Goal: Information Seeking & Learning: Learn about a topic

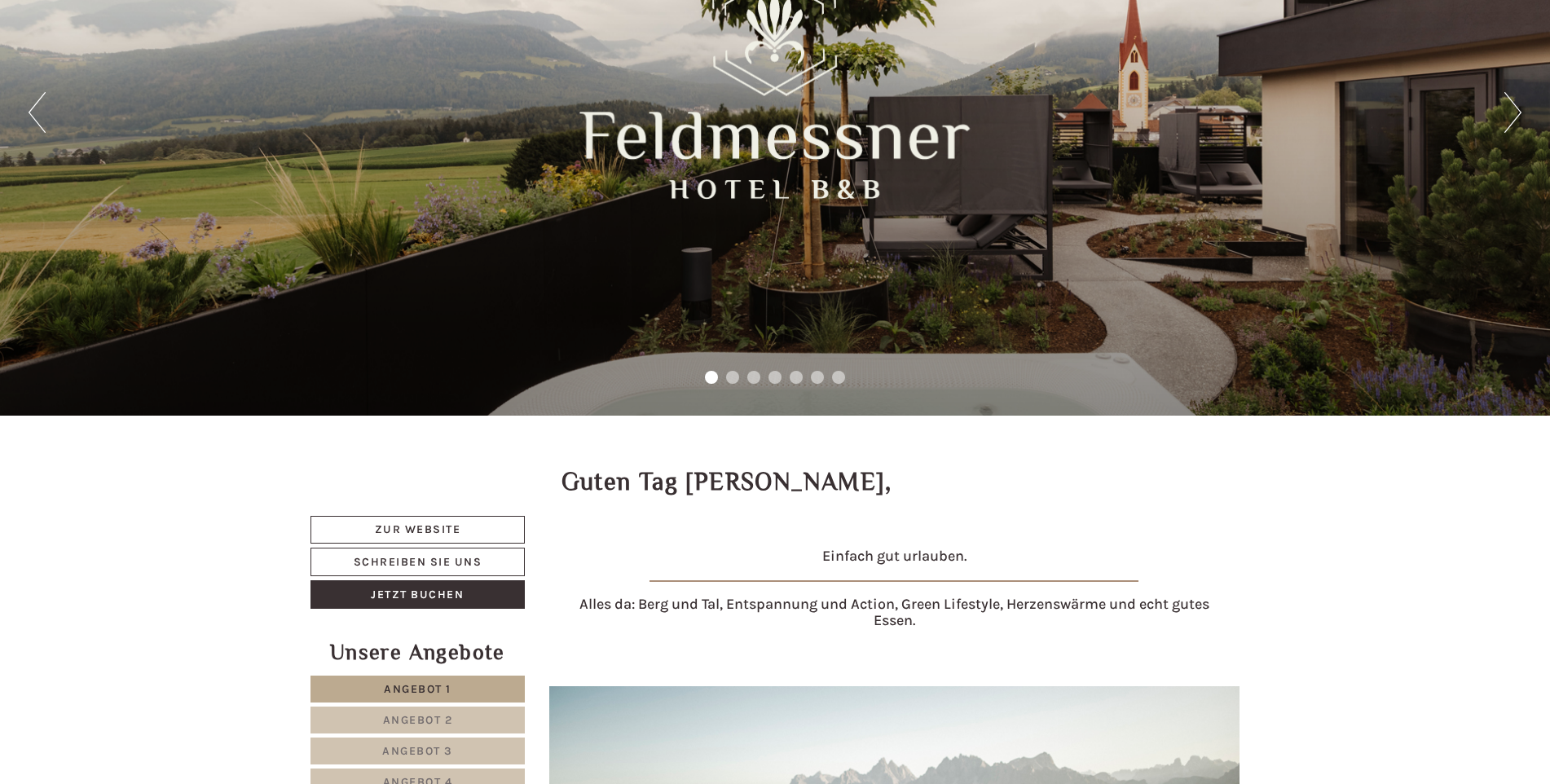
scroll to position [488, 0]
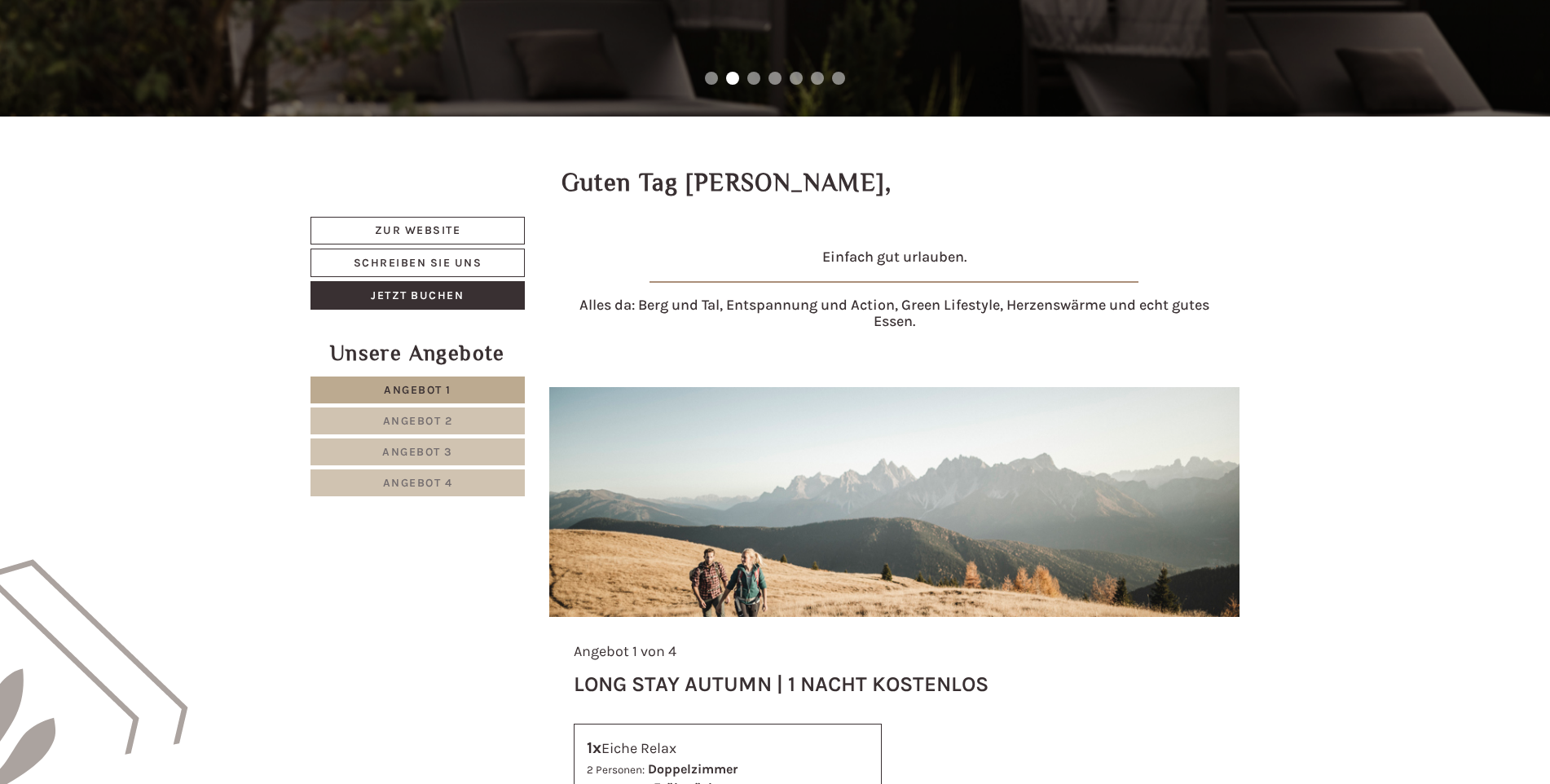
click at [434, 387] on span "Angebot 1" at bounding box center [418, 390] width 68 height 14
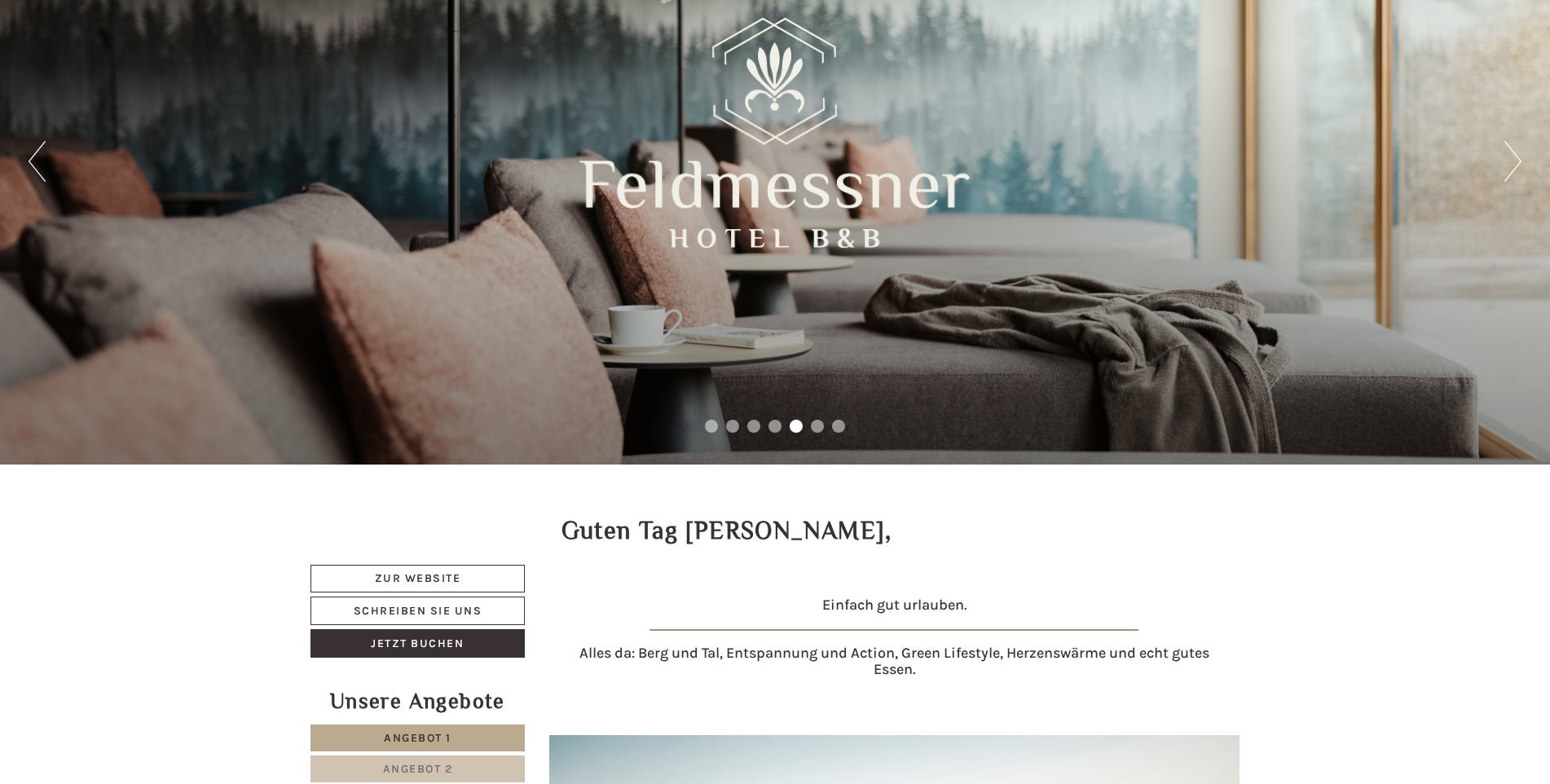
scroll to position [326, 0]
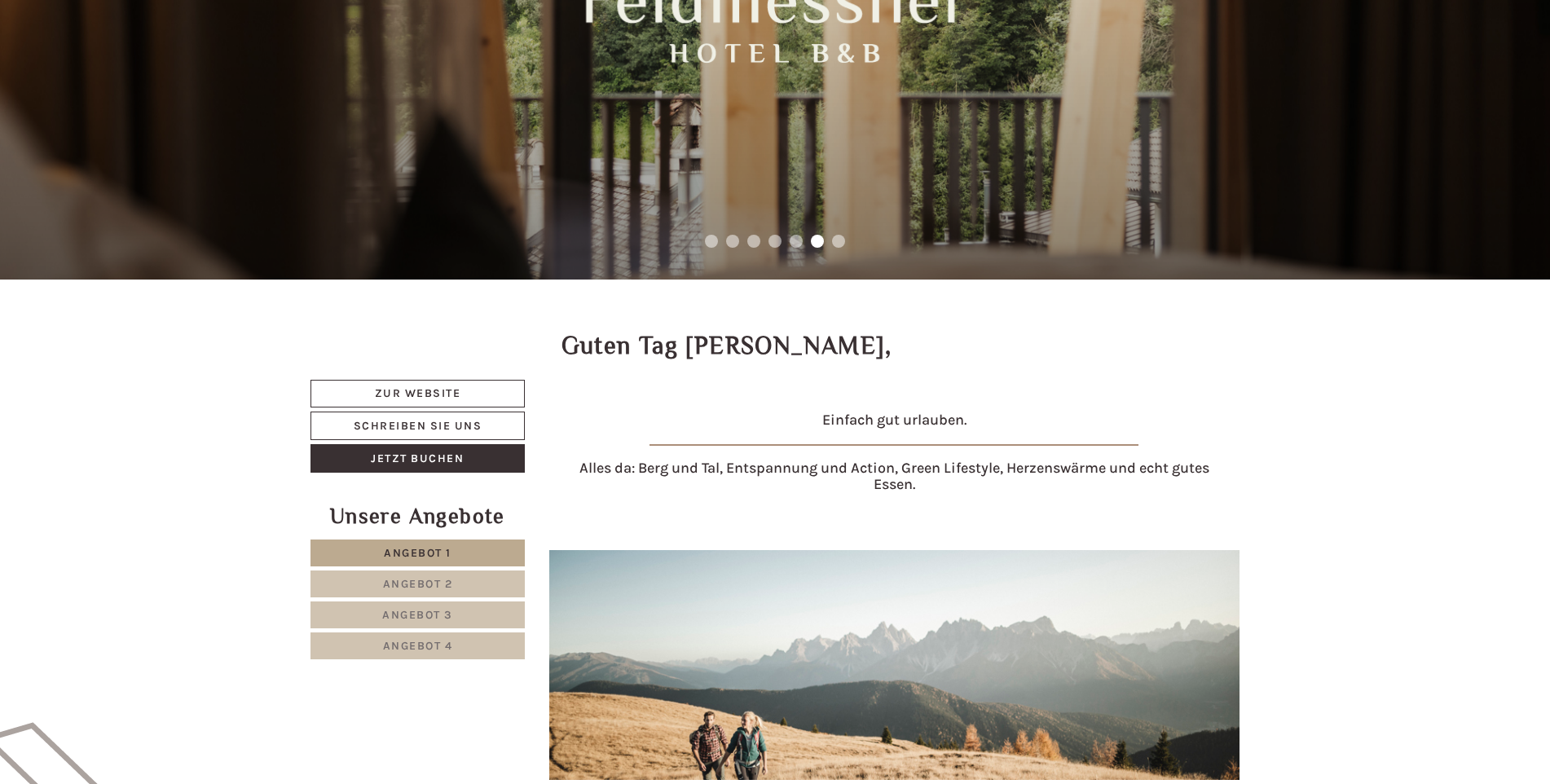
click at [467, 585] on link "Angebot 2" at bounding box center [418, 583] width 215 height 27
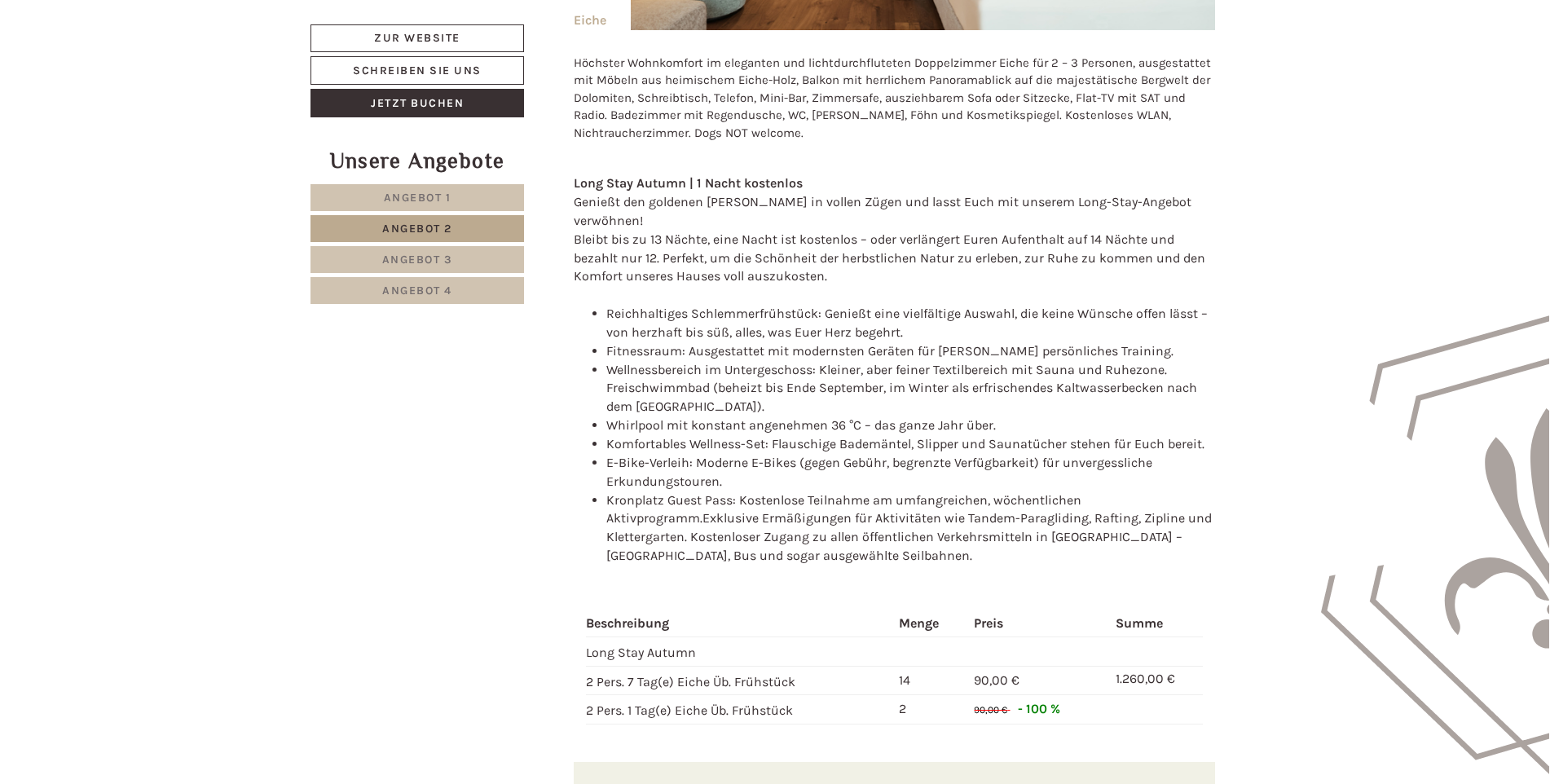
scroll to position [1690, 0]
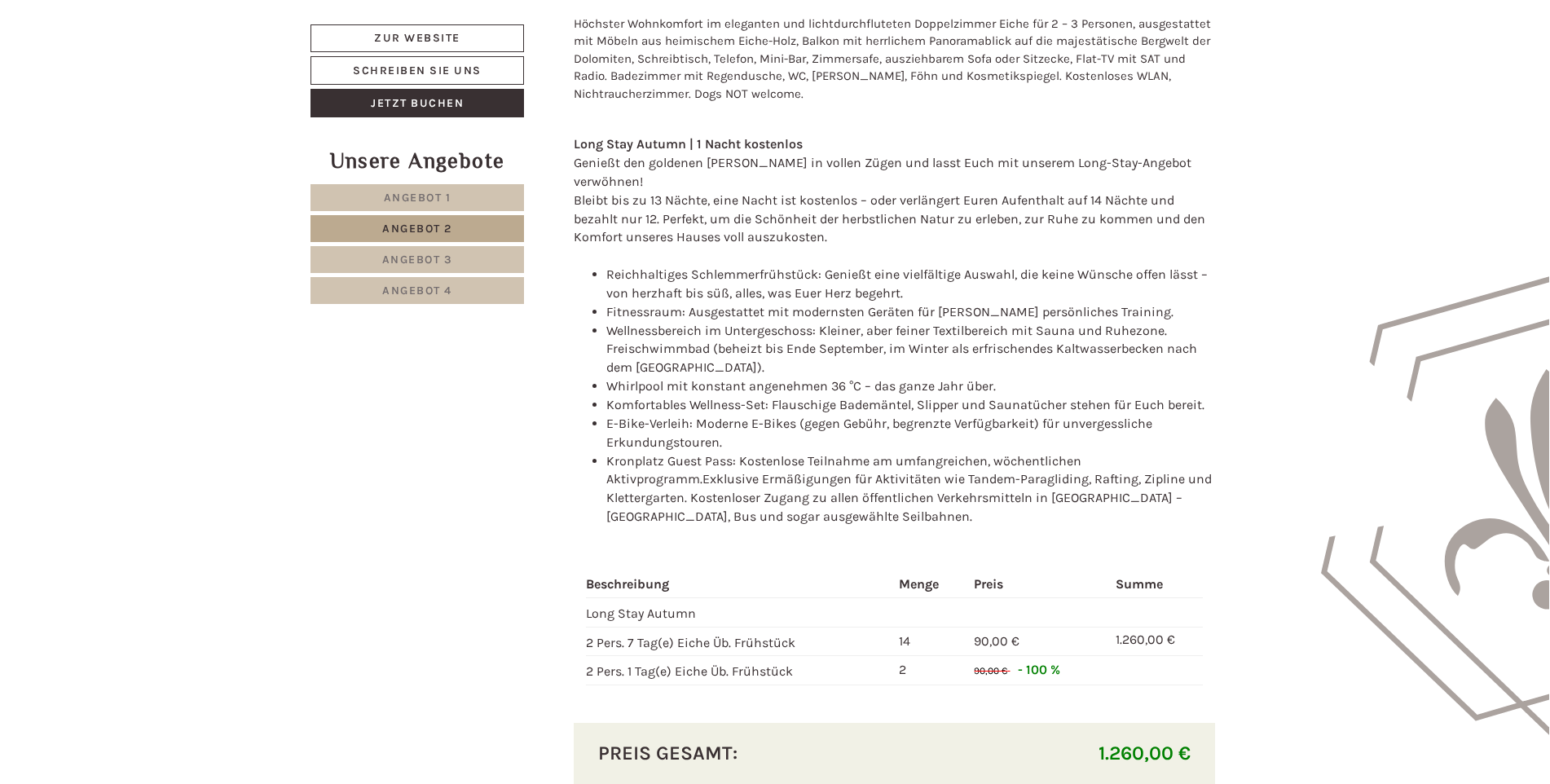
click at [454, 258] on link "Angebot 3" at bounding box center [417, 259] width 214 height 27
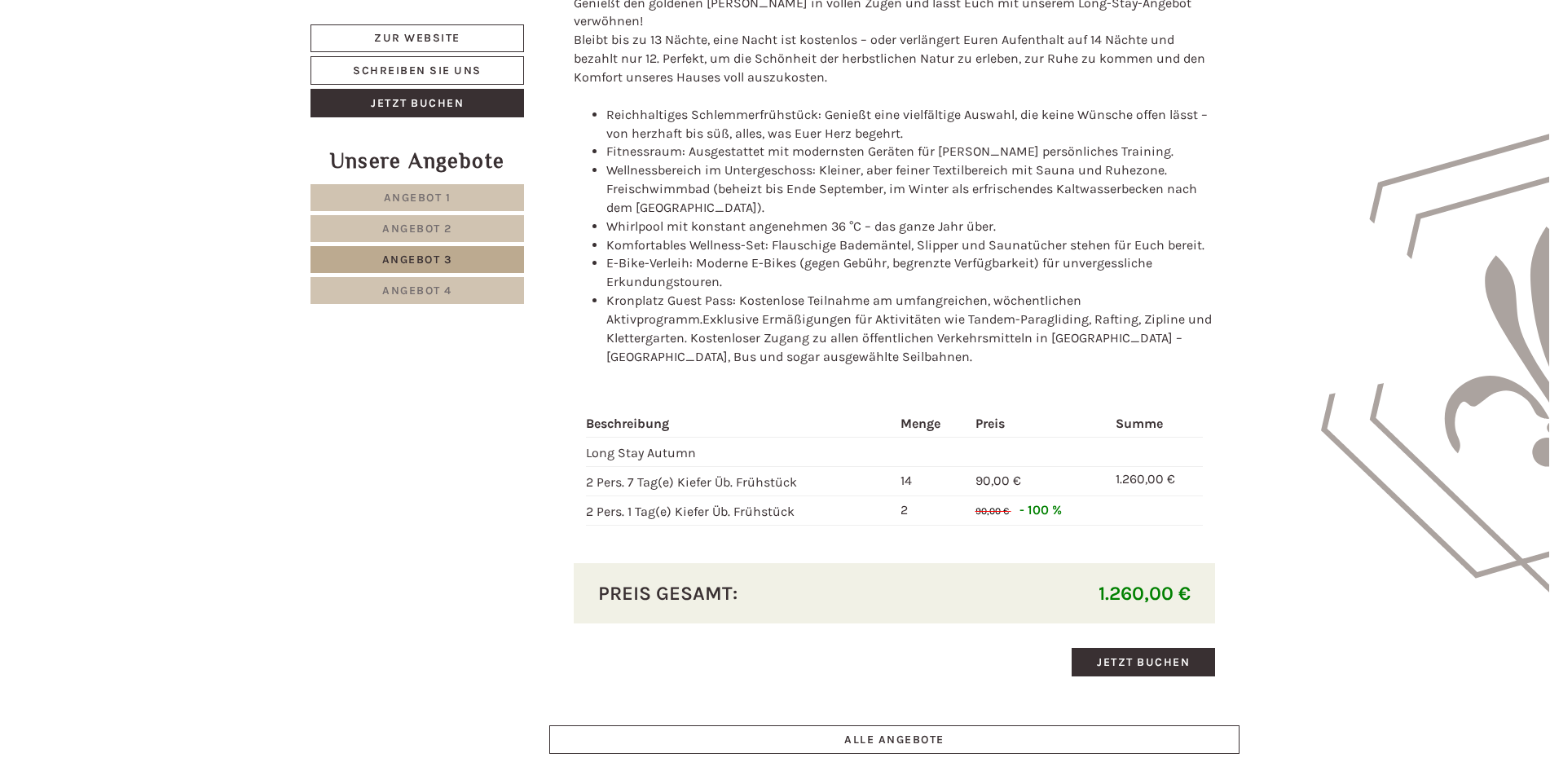
scroll to position [1853, 0]
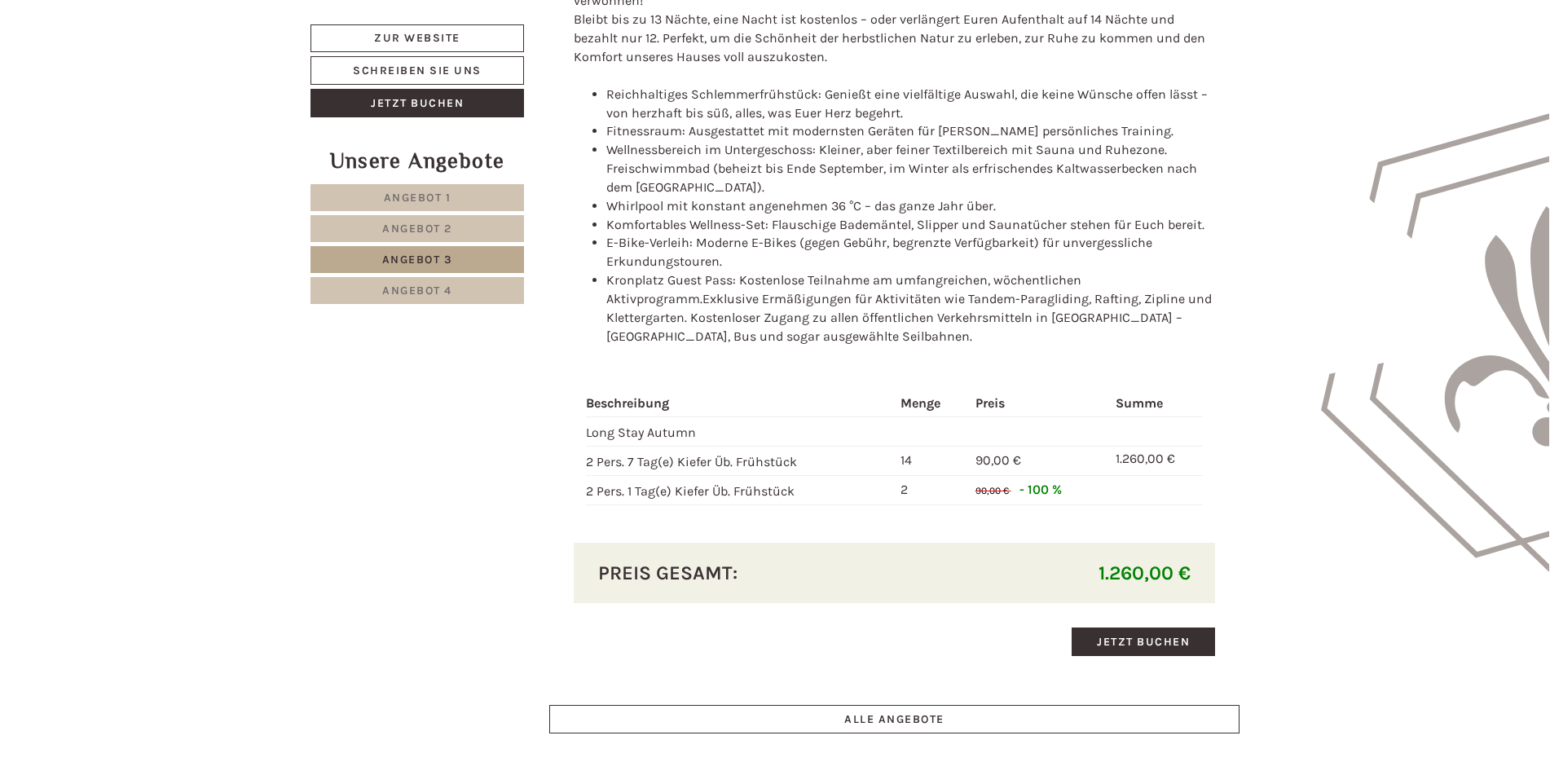
click at [420, 290] on span "Angebot 4" at bounding box center [417, 290] width 70 height 14
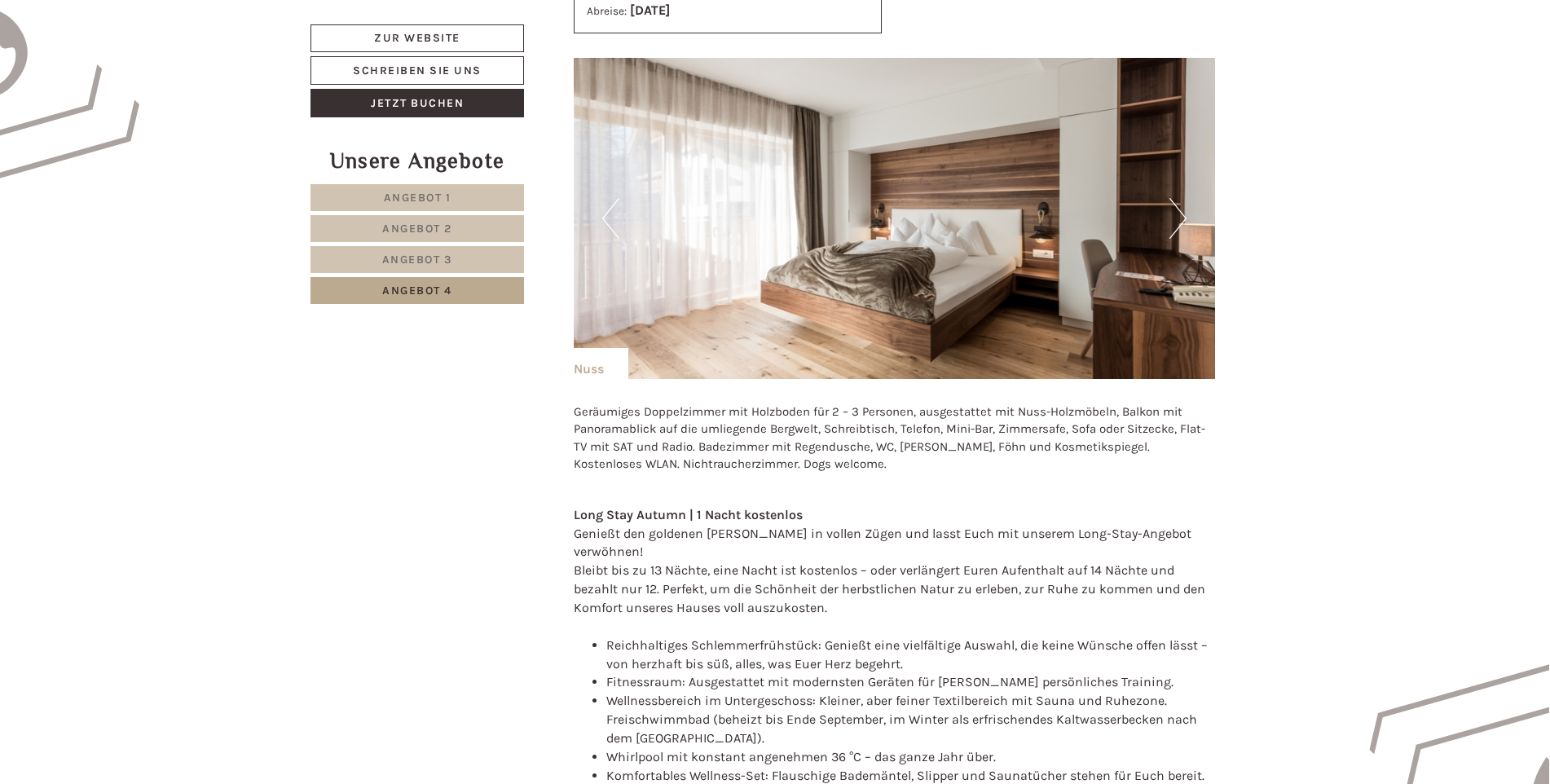
scroll to position [1202, 0]
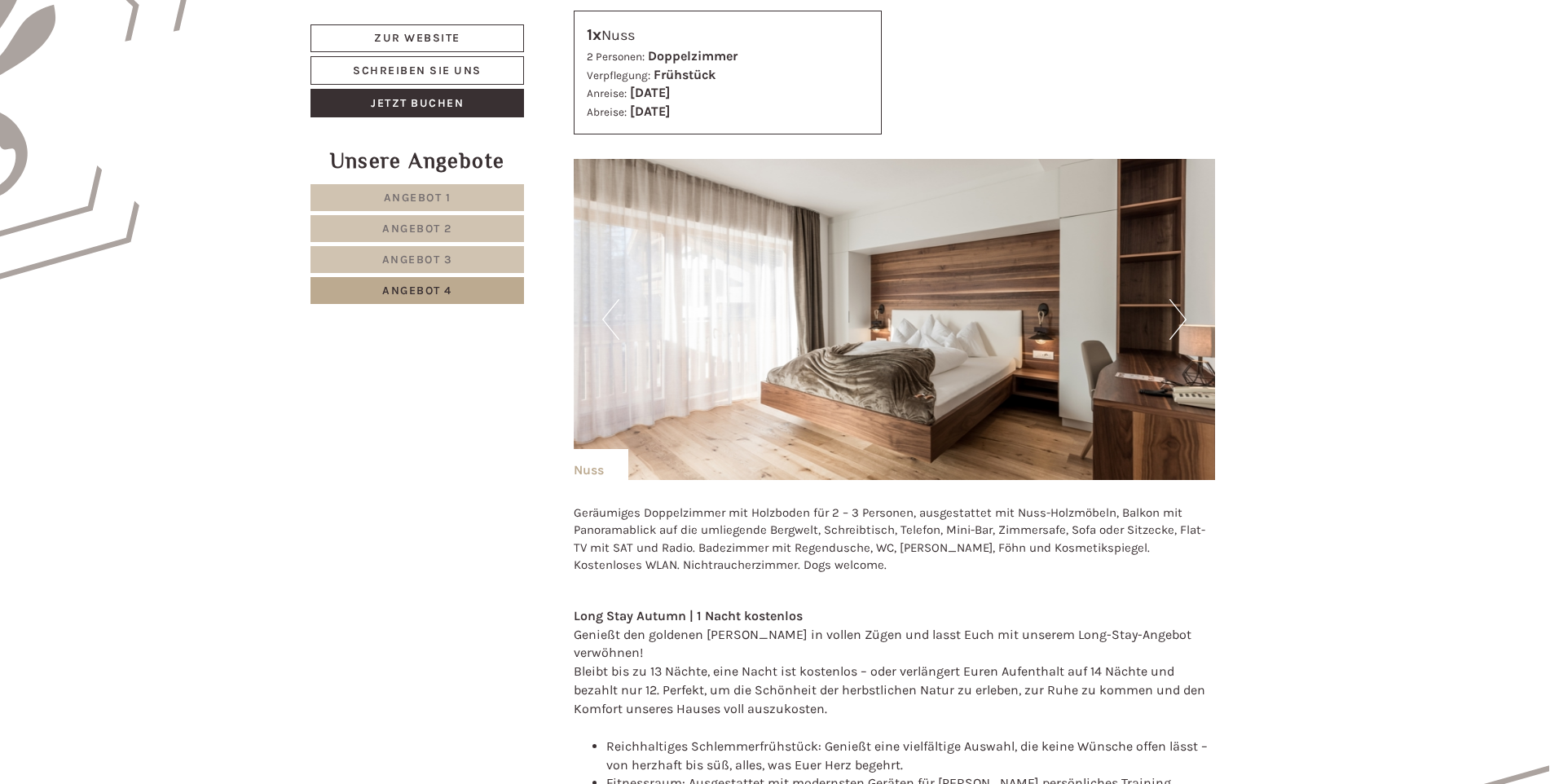
click at [472, 223] on link "Angebot 2" at bounding box center [417, 228] width 214 height 27
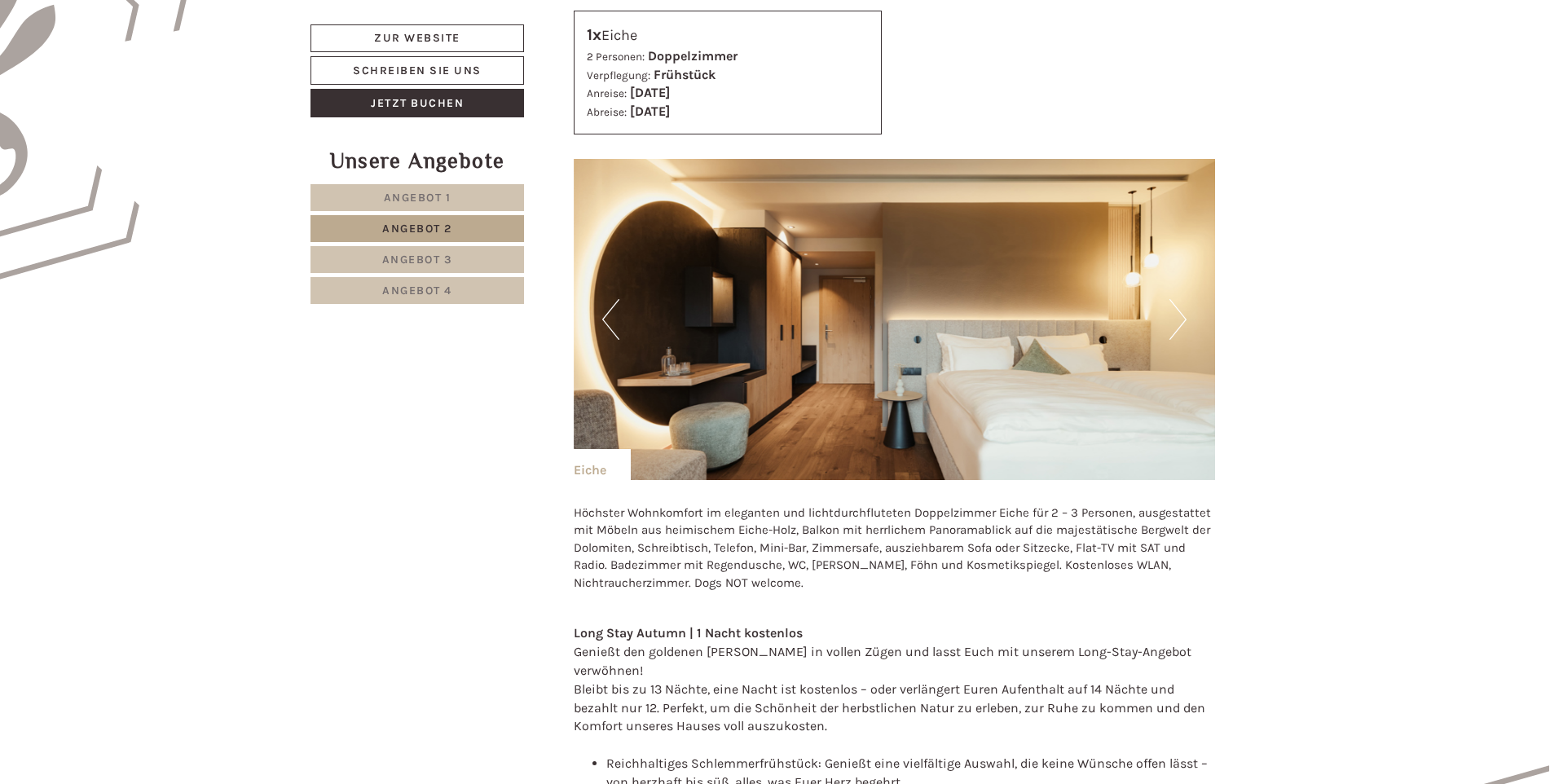
scroll to position [876, 0]
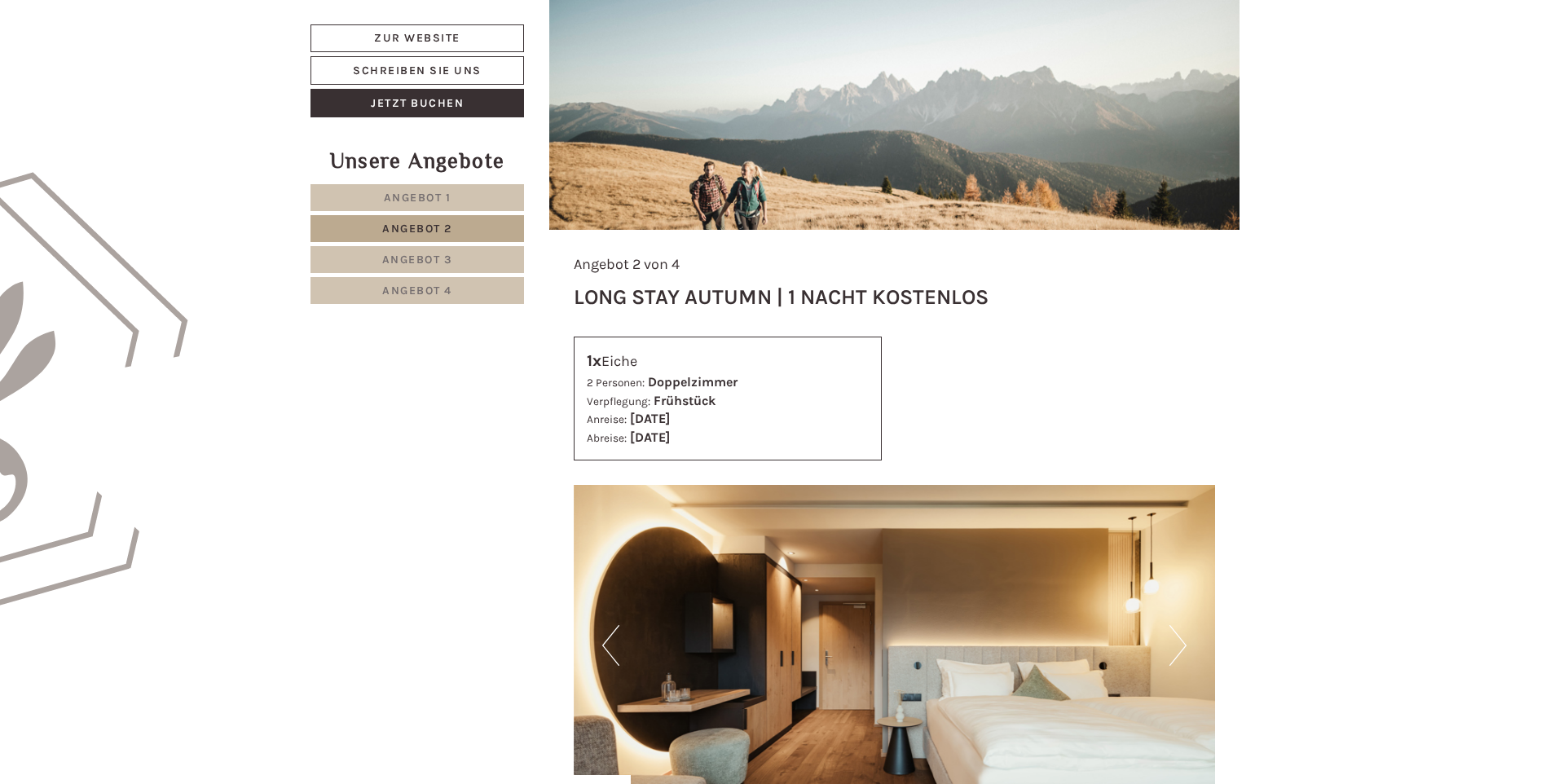
click at [468, 191] on link "Angebot 1" at bounding box center [417, 197] width 214 height 27
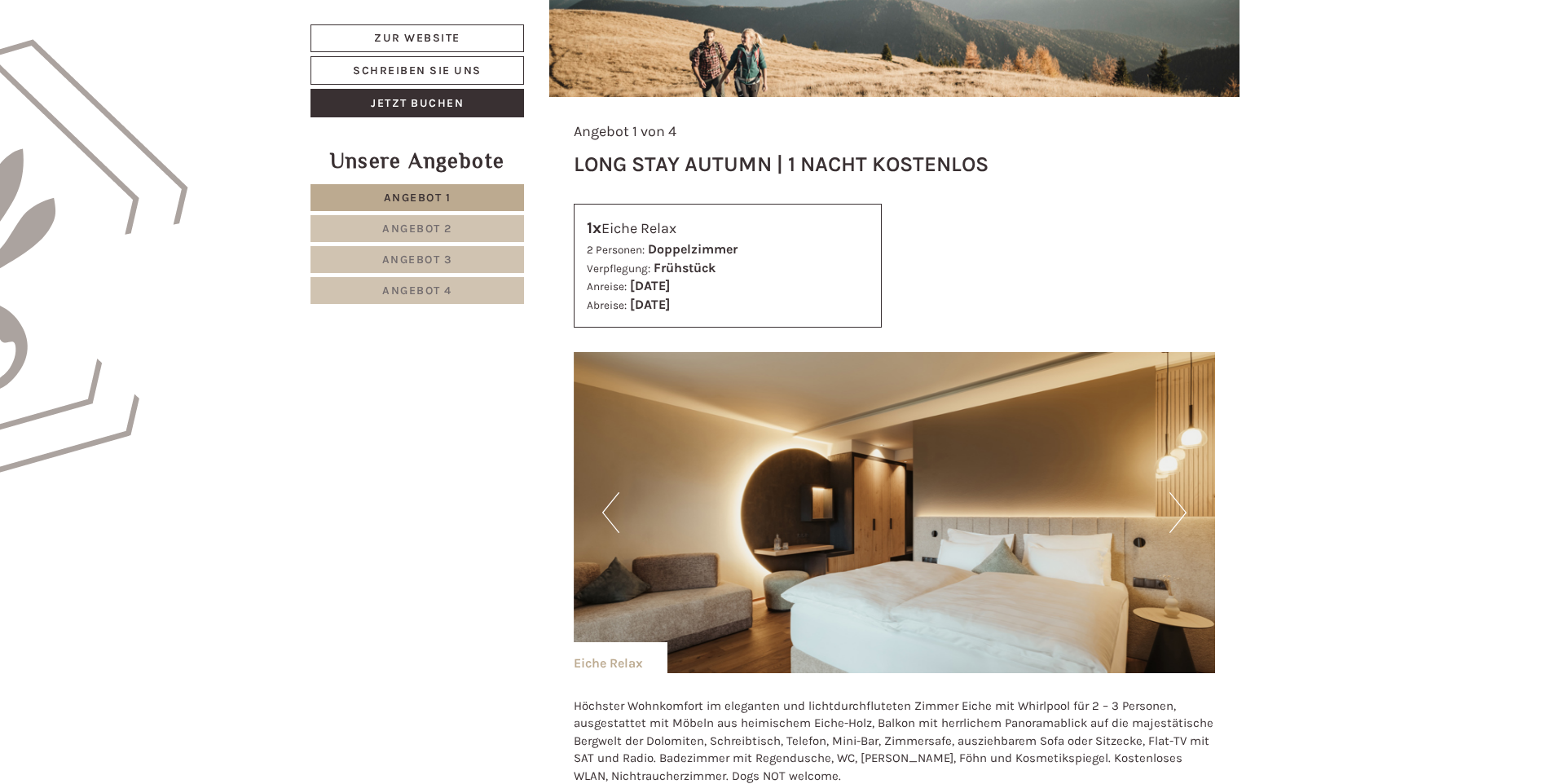
scroll to position [1039, 0]
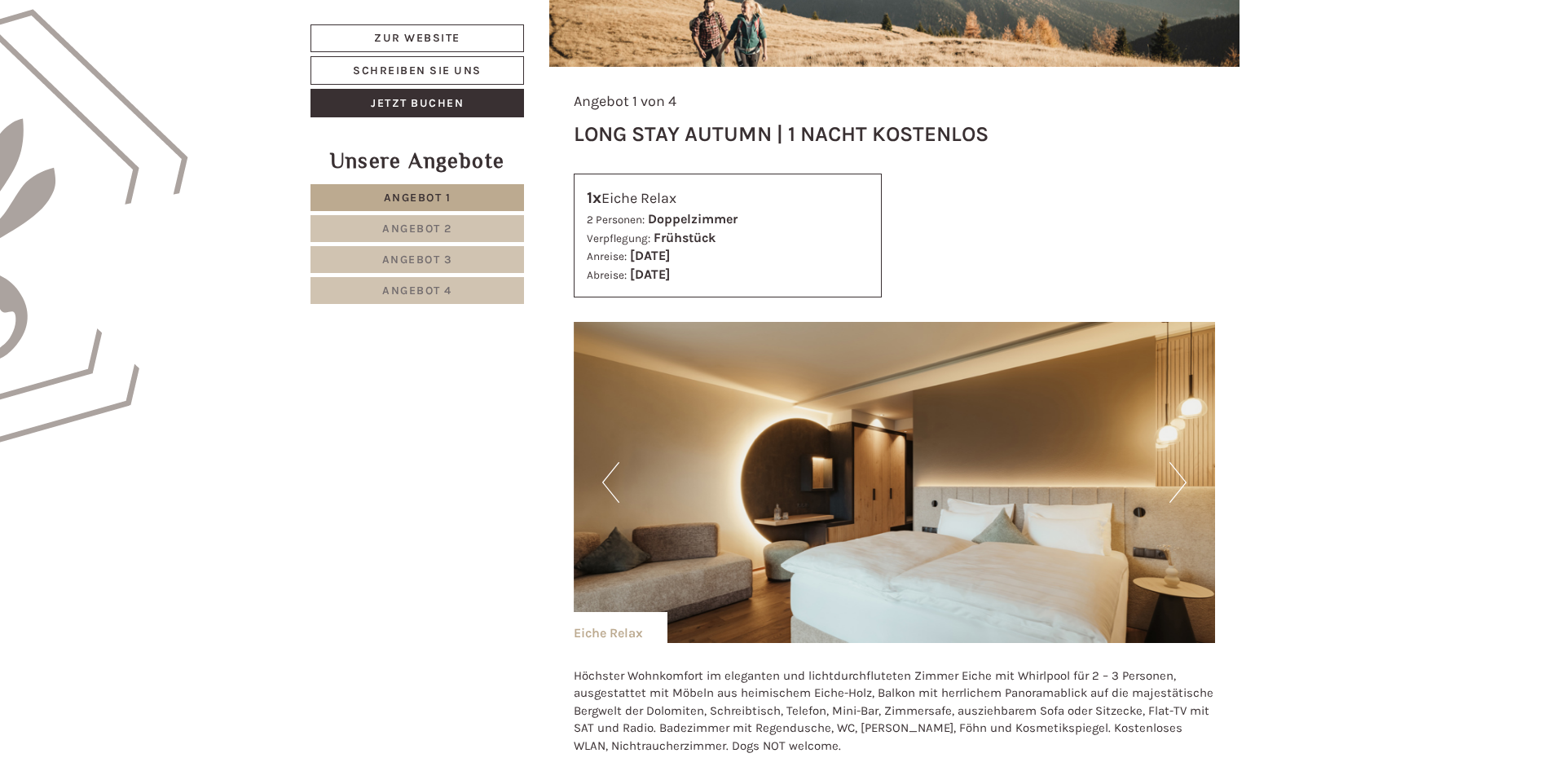
click at [1182, 480] on button "Next" at bounding box center [1178, 482] width 17 height 41
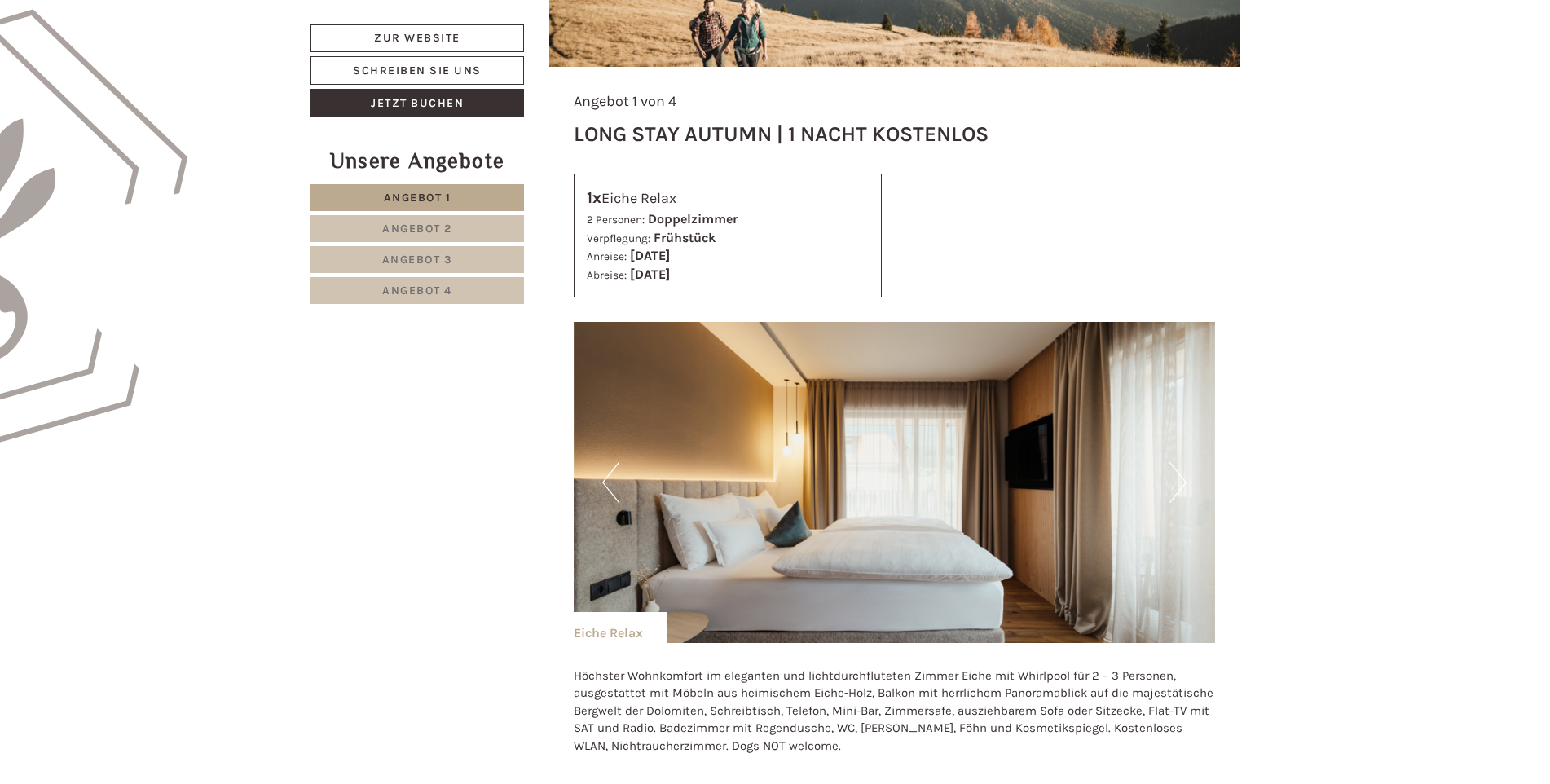
drag, startPoint x: 412, startPoint y: 228, endPoint x: 307, endPoint y: 411, distance: 211.0
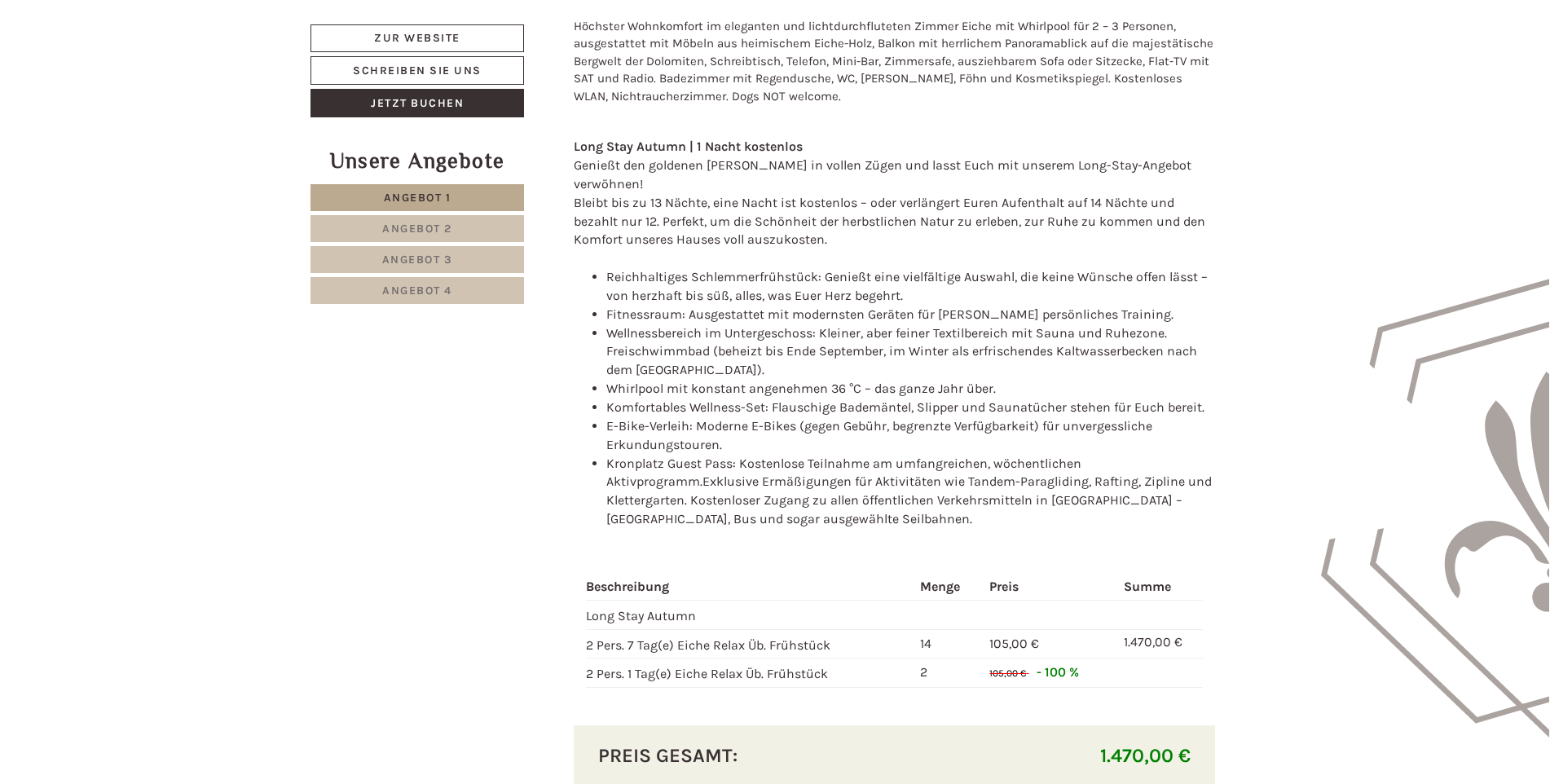
scroll to position [1527, 0]
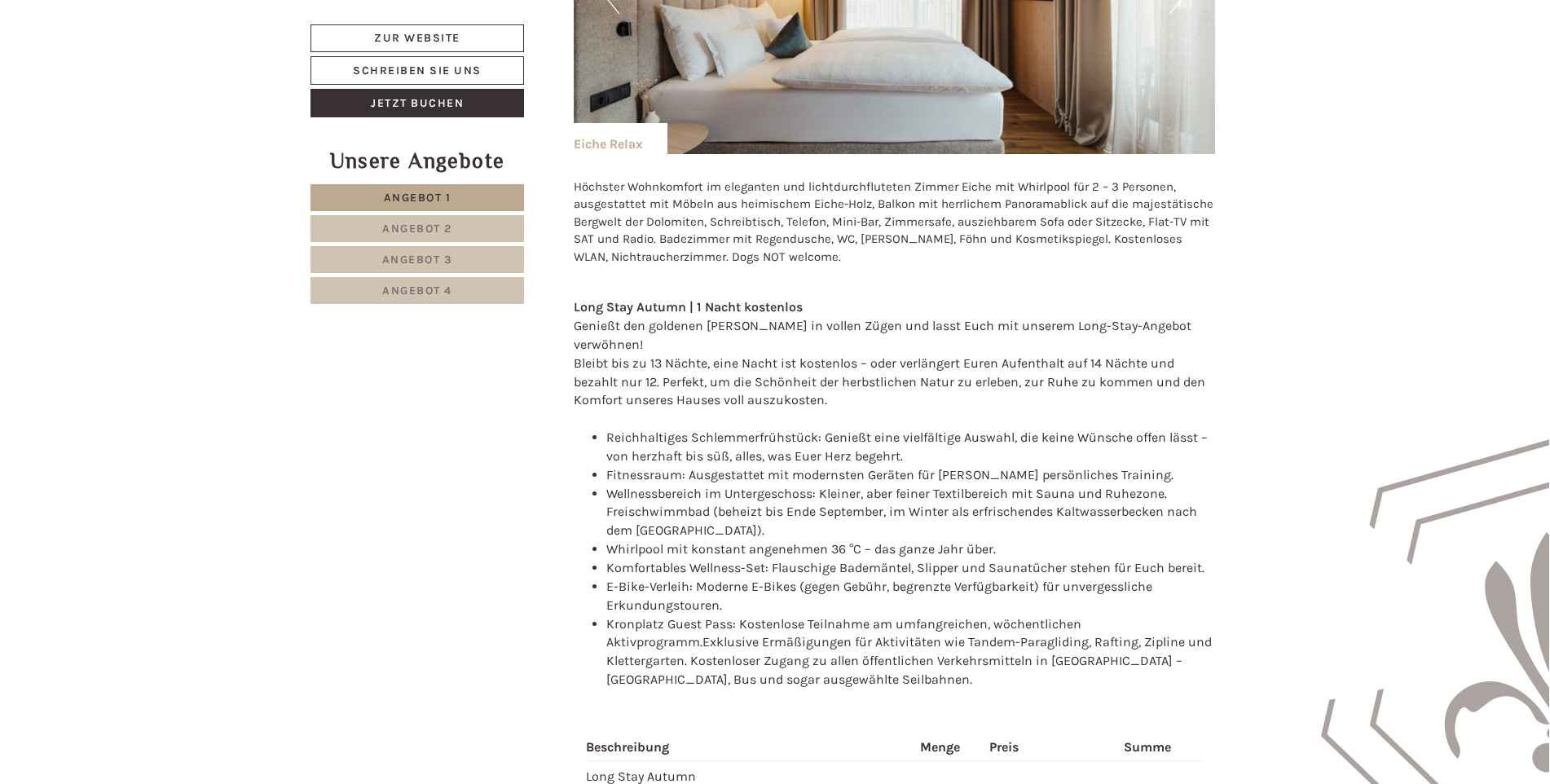
click at [445, 228] on span "Angebot 2" at bounding box center [417, 228] width 70 height 14
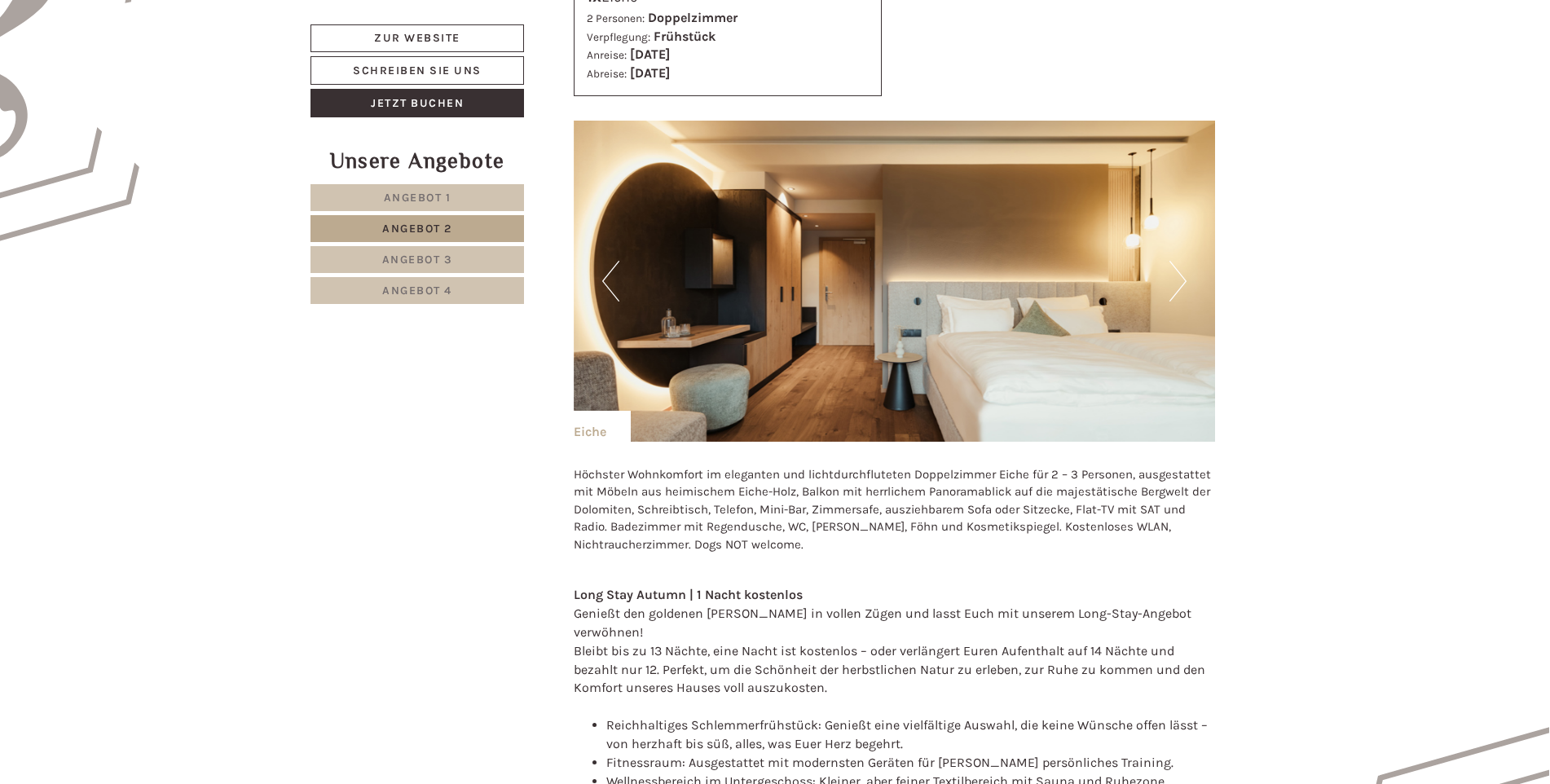
scroll to position [1202, 0]
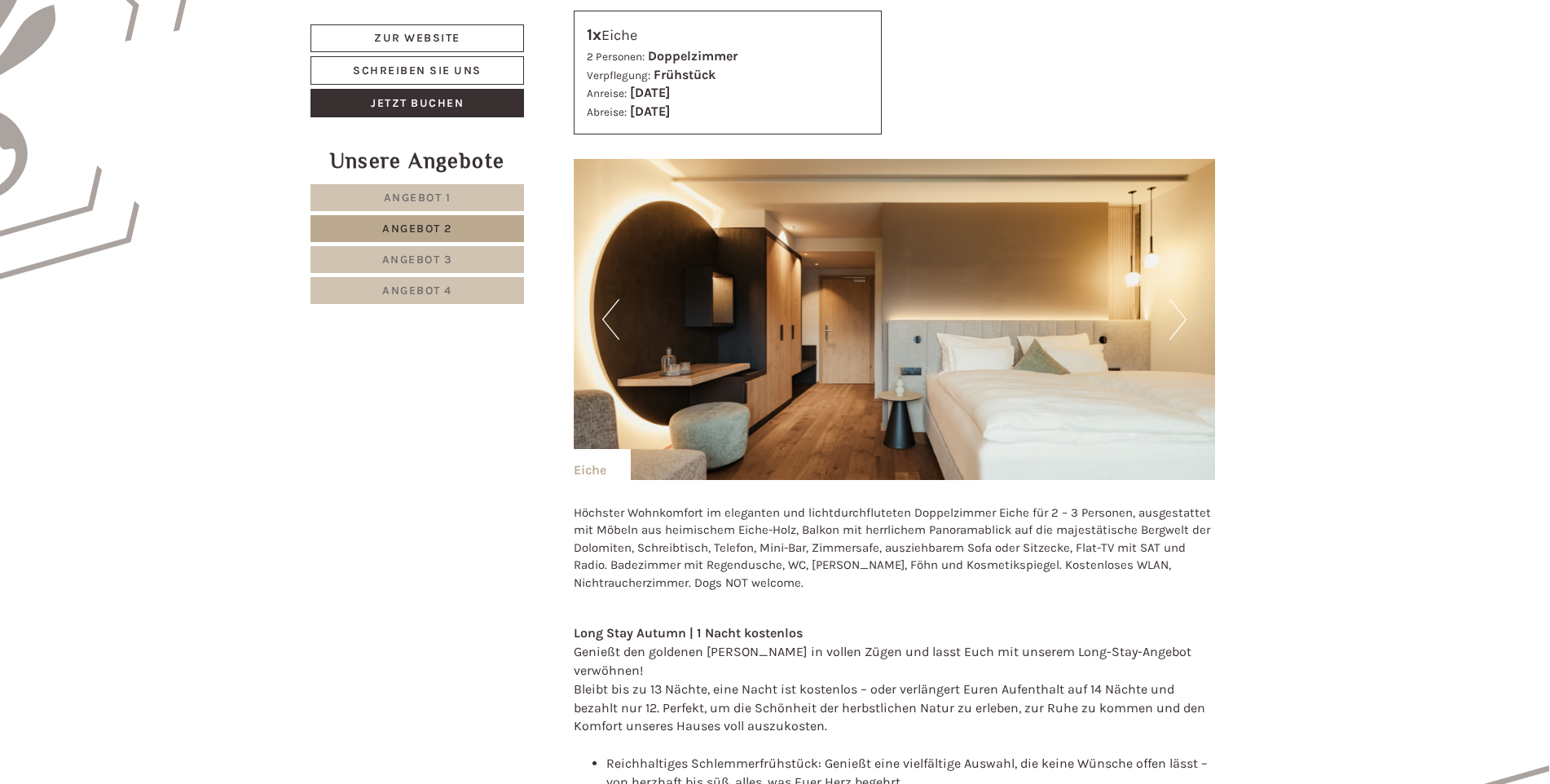
click at [461, 197] on link "Angebot 1" at bounding box center [417, 197] width 214 height 27
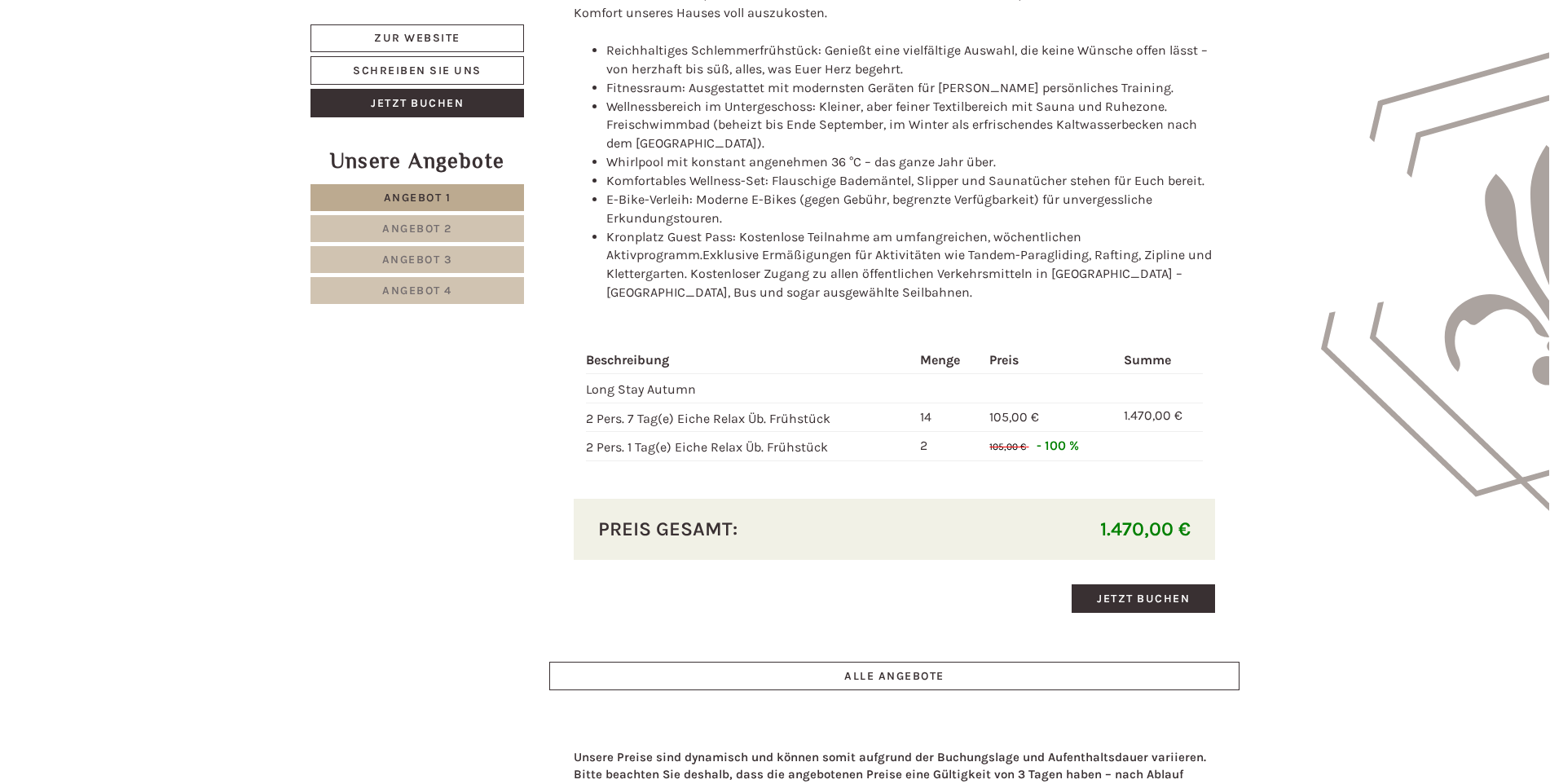
scroll to position [2179, 0]
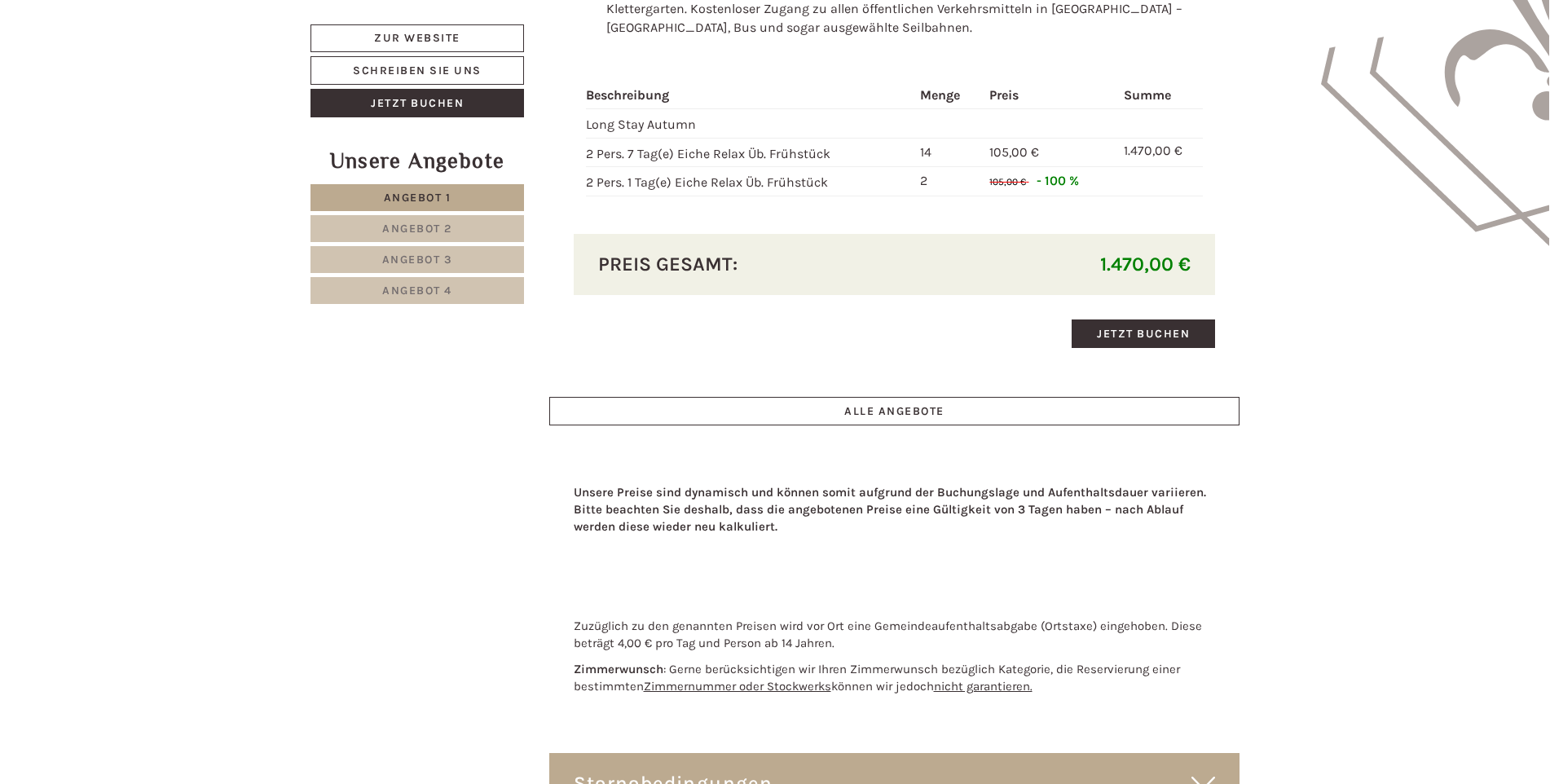
drag, startPoint x: 460, startPoint y: 228, endPoint x: 454, endPoint y: 264, distance: 36.5
click at [454, 264] on nav "Angebot 1 Angebot 2 Angebot 3 Angebot 4" at bounding box center [420, 243] width 218 height 119
click at [454, 261] on link "Angebot 3" at bounding box center [417, 259] width 214 height 27
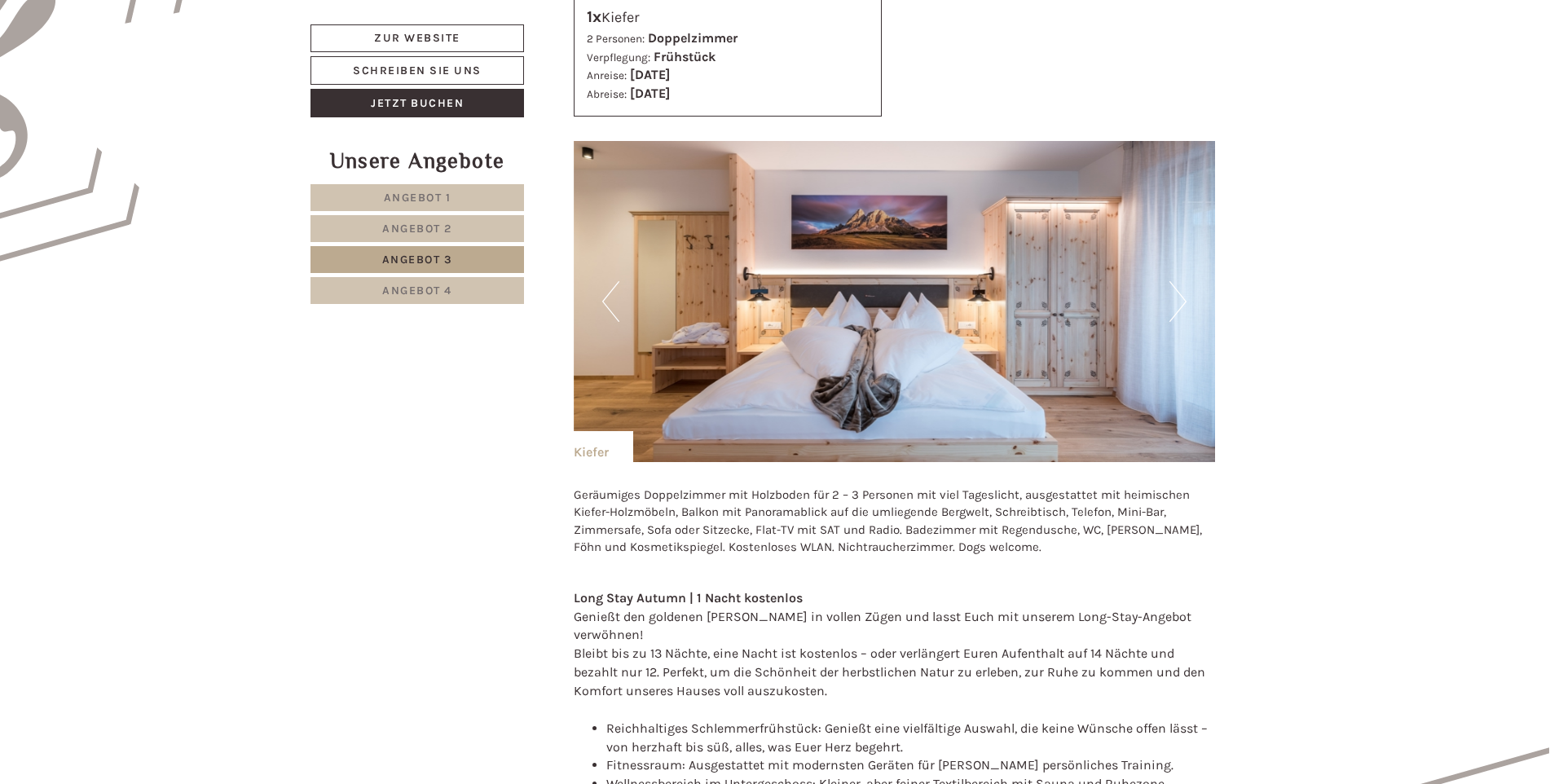
scroll to position [1039, 0]
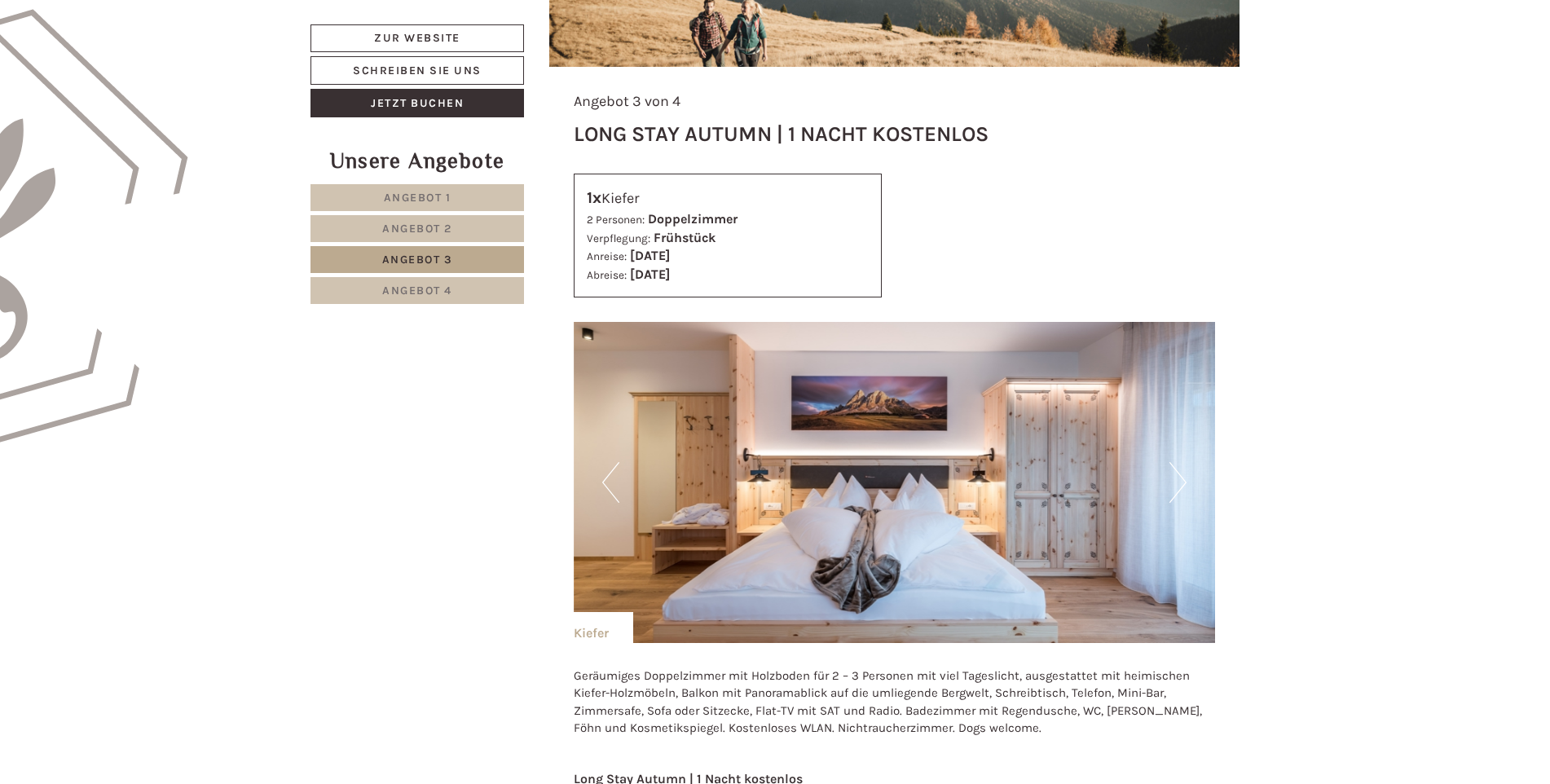
click at [1186, 481] on img at bounding box center [895, 482] width 642 height 321
click at [1183, 481] on button "Next" at bounding box center [1178, 482] width 17 height 41
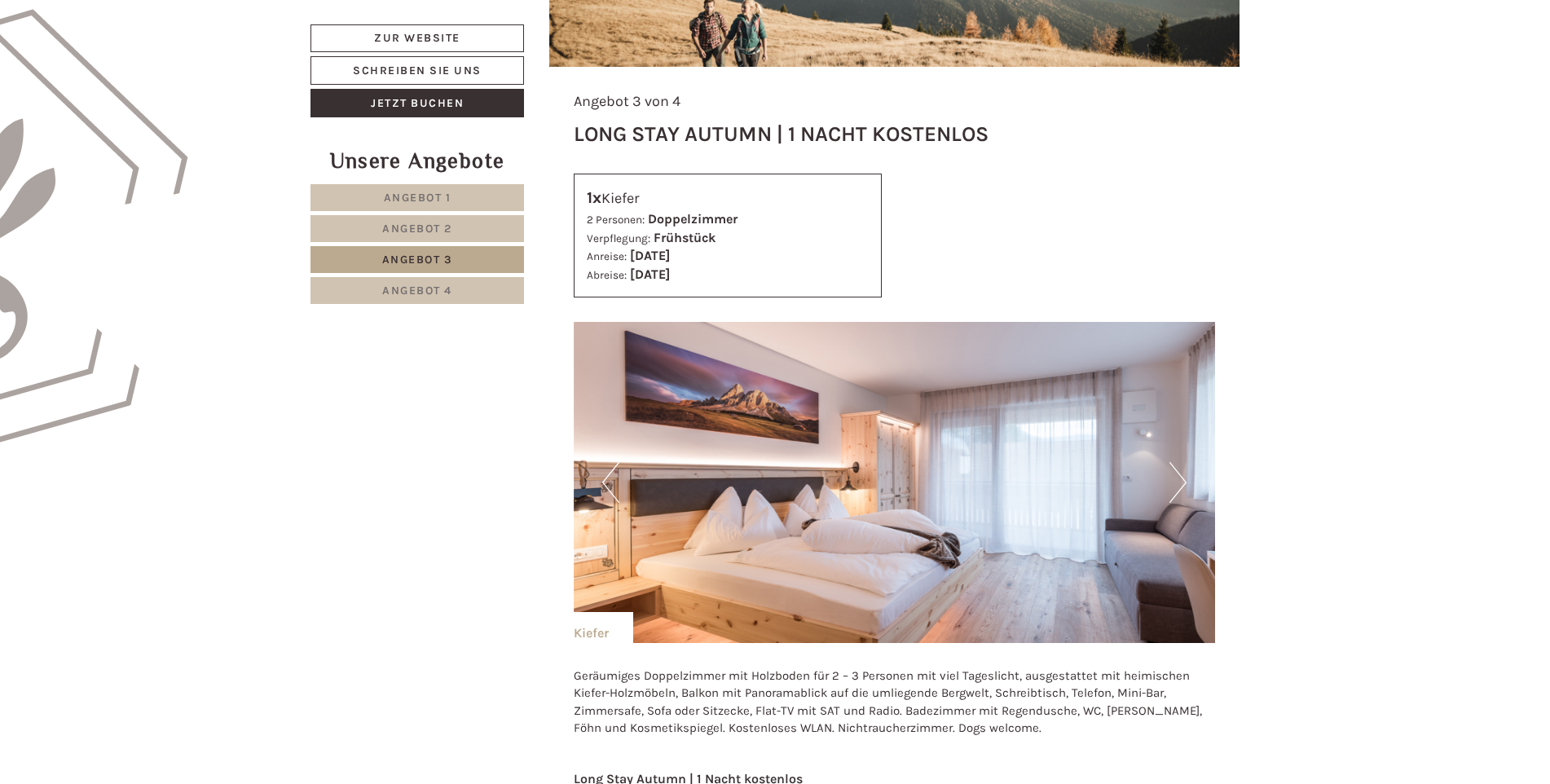
click at [1183, 481] on button "Next" at bounding box center [1178, 482] width 17 height 41
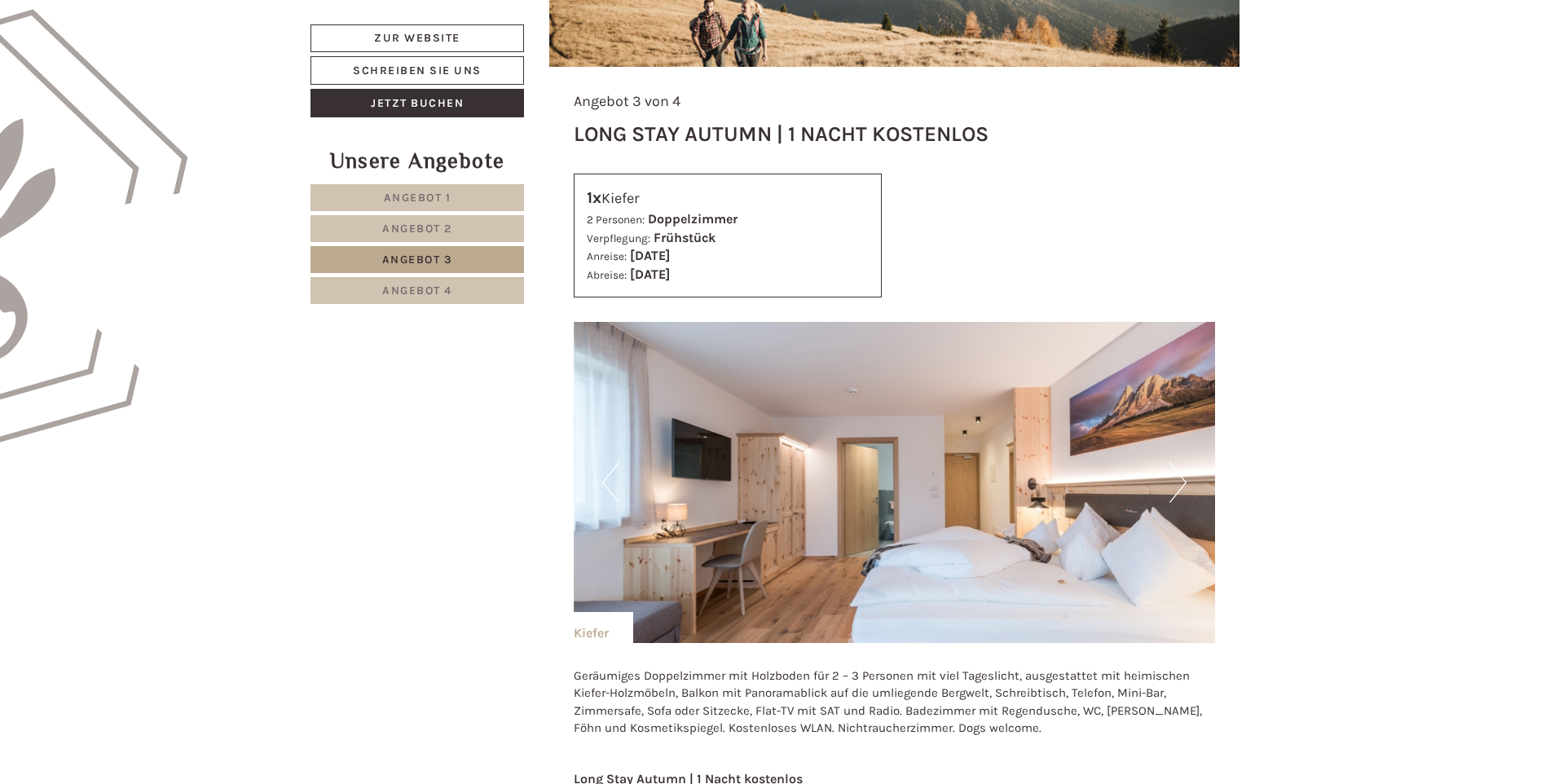
click at [1183, 481] on button "Next" at bounding box center [1178, 482] width 17 height 41
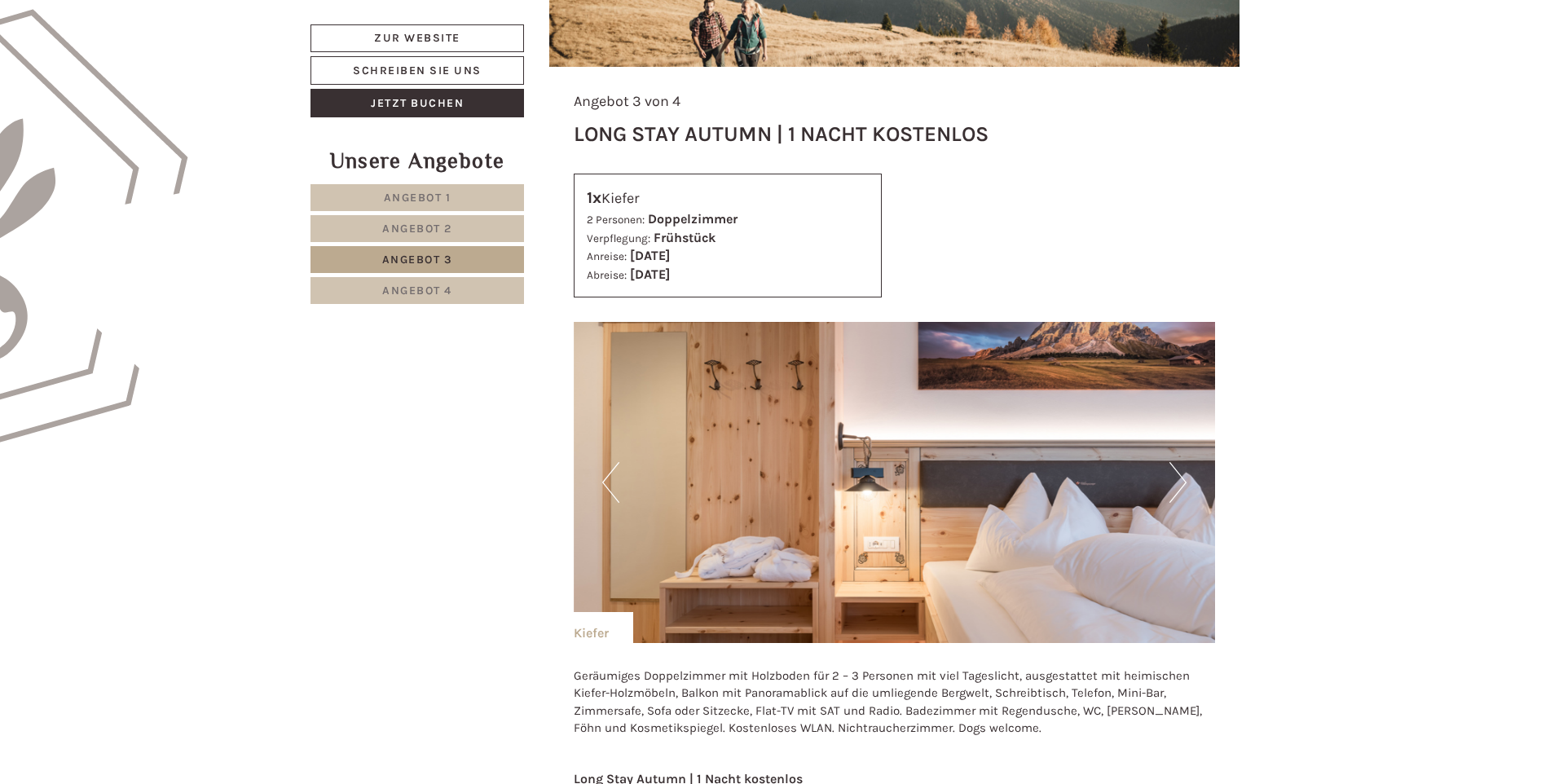
click at [1183, 481] on button "Next" at bounding box center [1178, 482] width 17 height 41
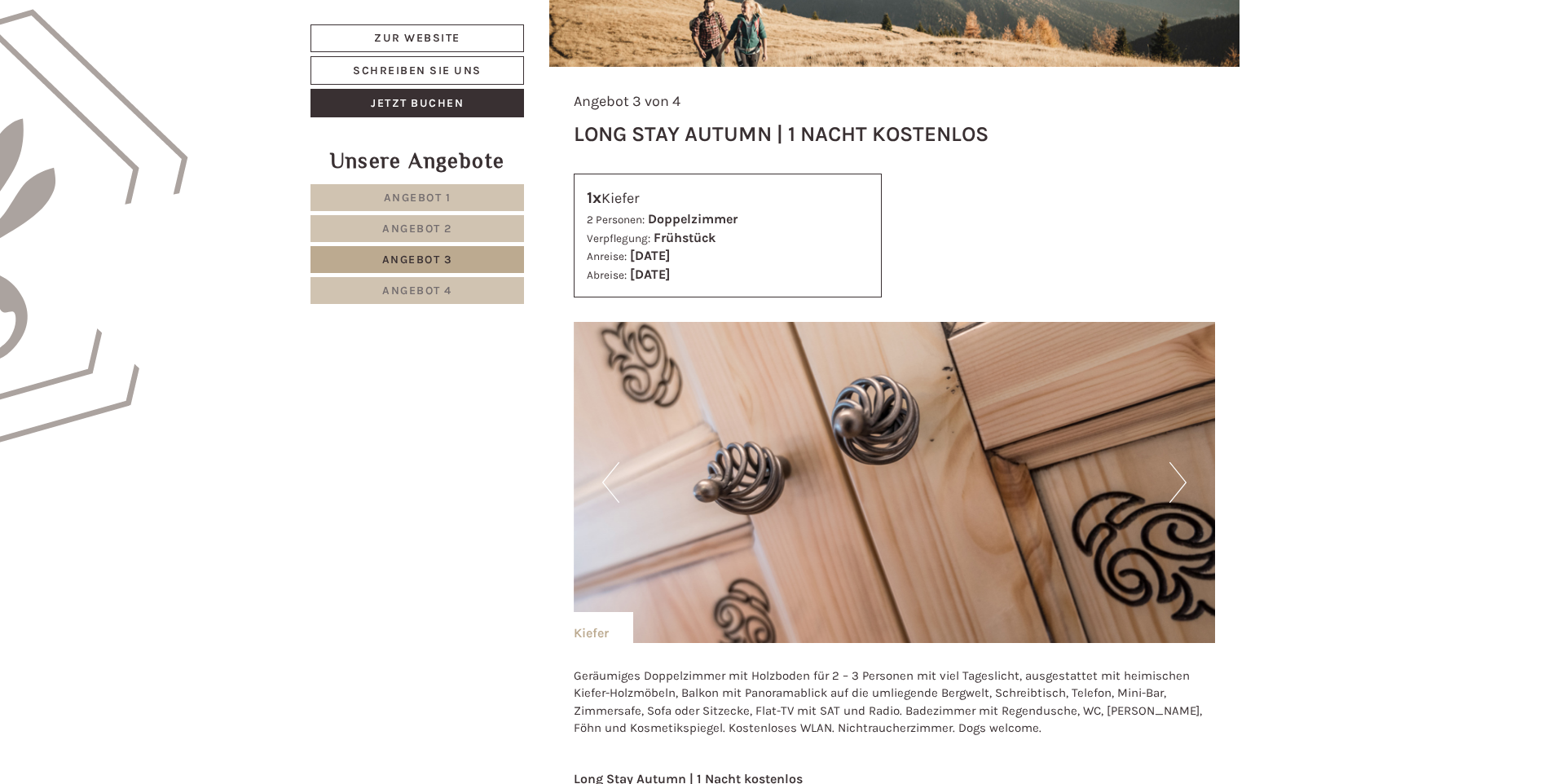
click at [1183, 481] on button "Next" at bounding box center [1178, 482] width 17 height 41
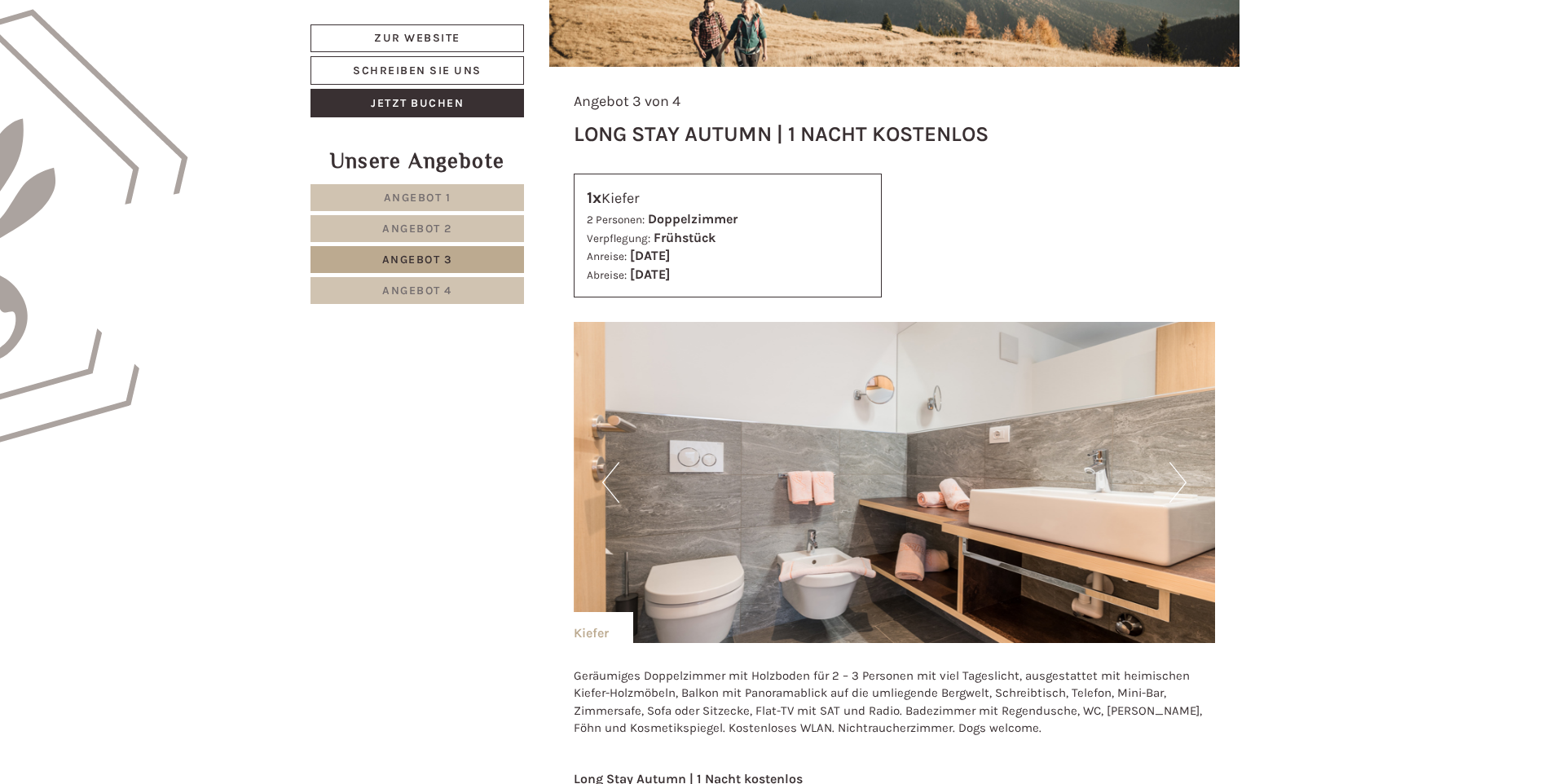
click at [1183, 481] on button "Next" at bounding box center [1178, 482] width 17 height 41
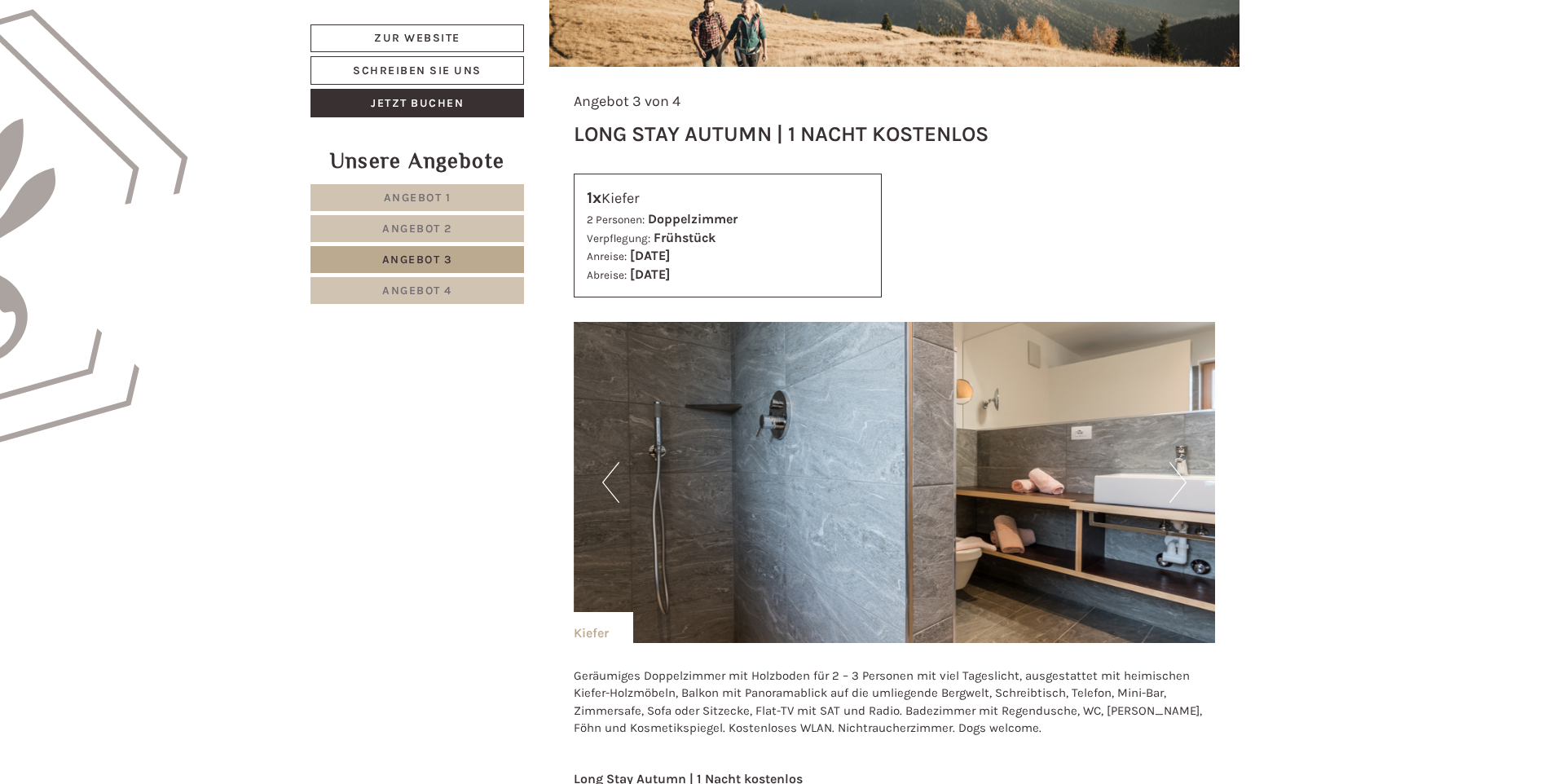
click at [1183, 481] on button "Next" at bounding box center [1178, 482] width 17 height 41
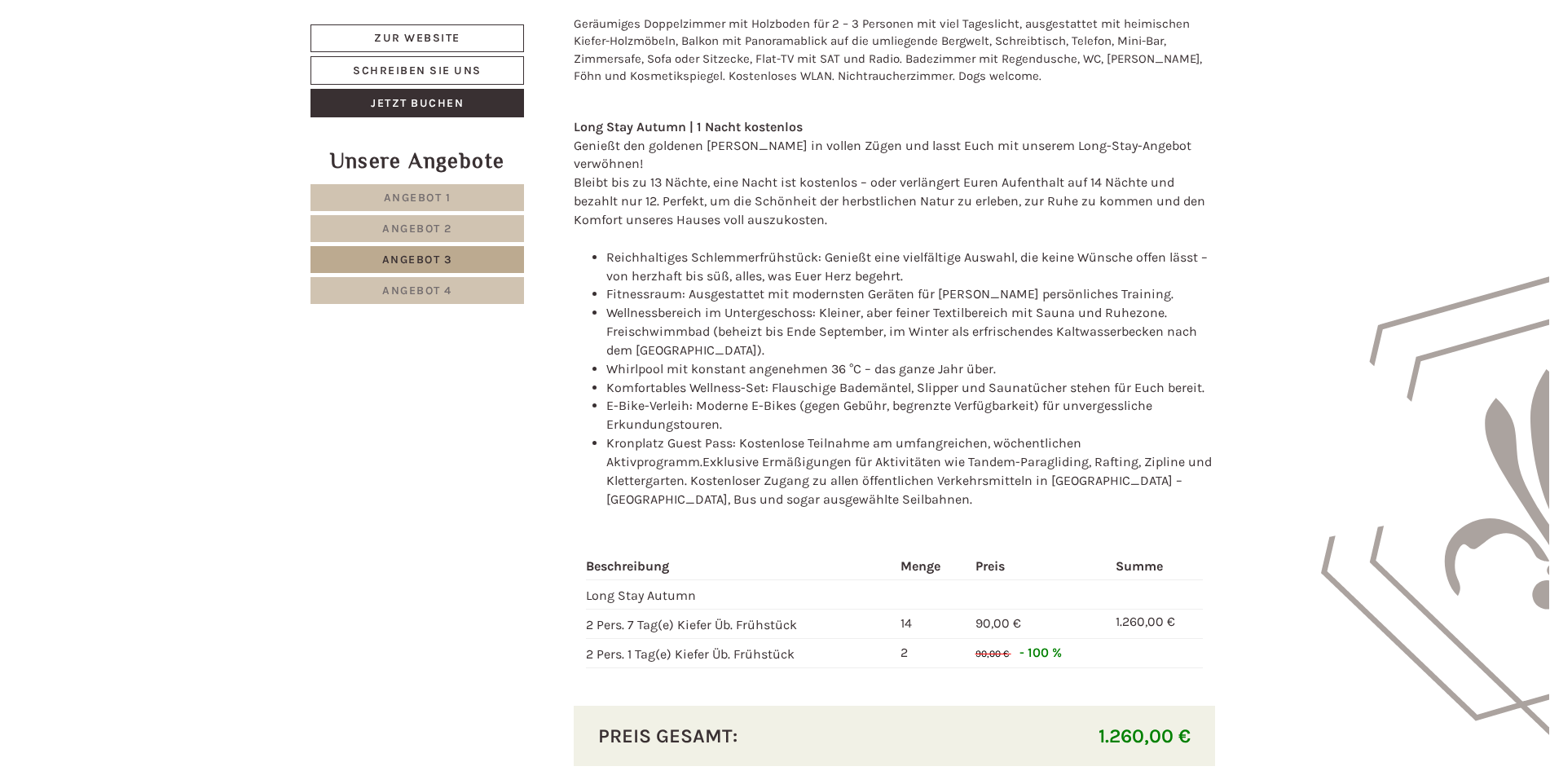
scroll to position [1853, 0]
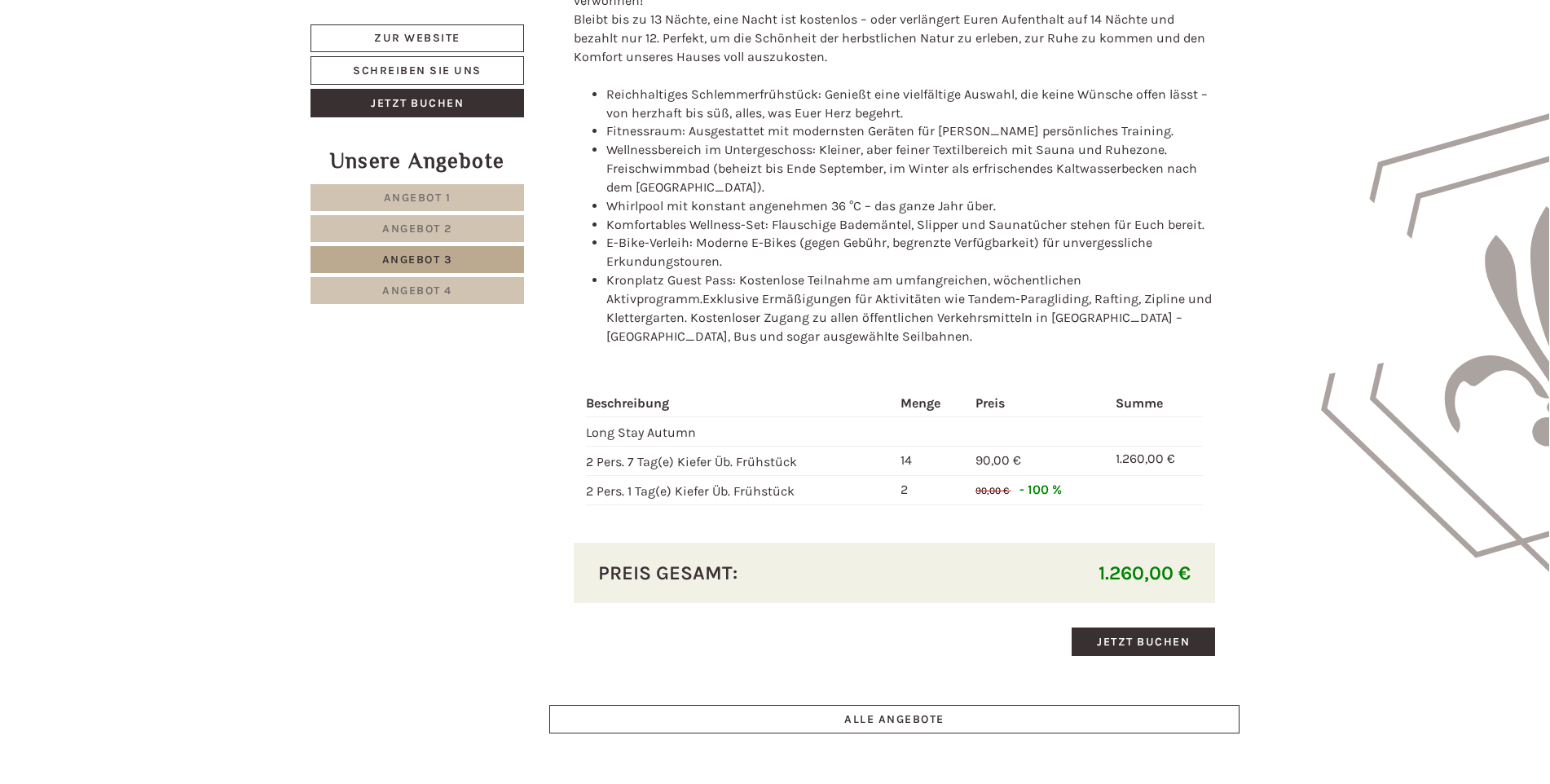
click at [484, 228] on link "Angebot 2" at bounding box center [417, 228] width 214 height 27
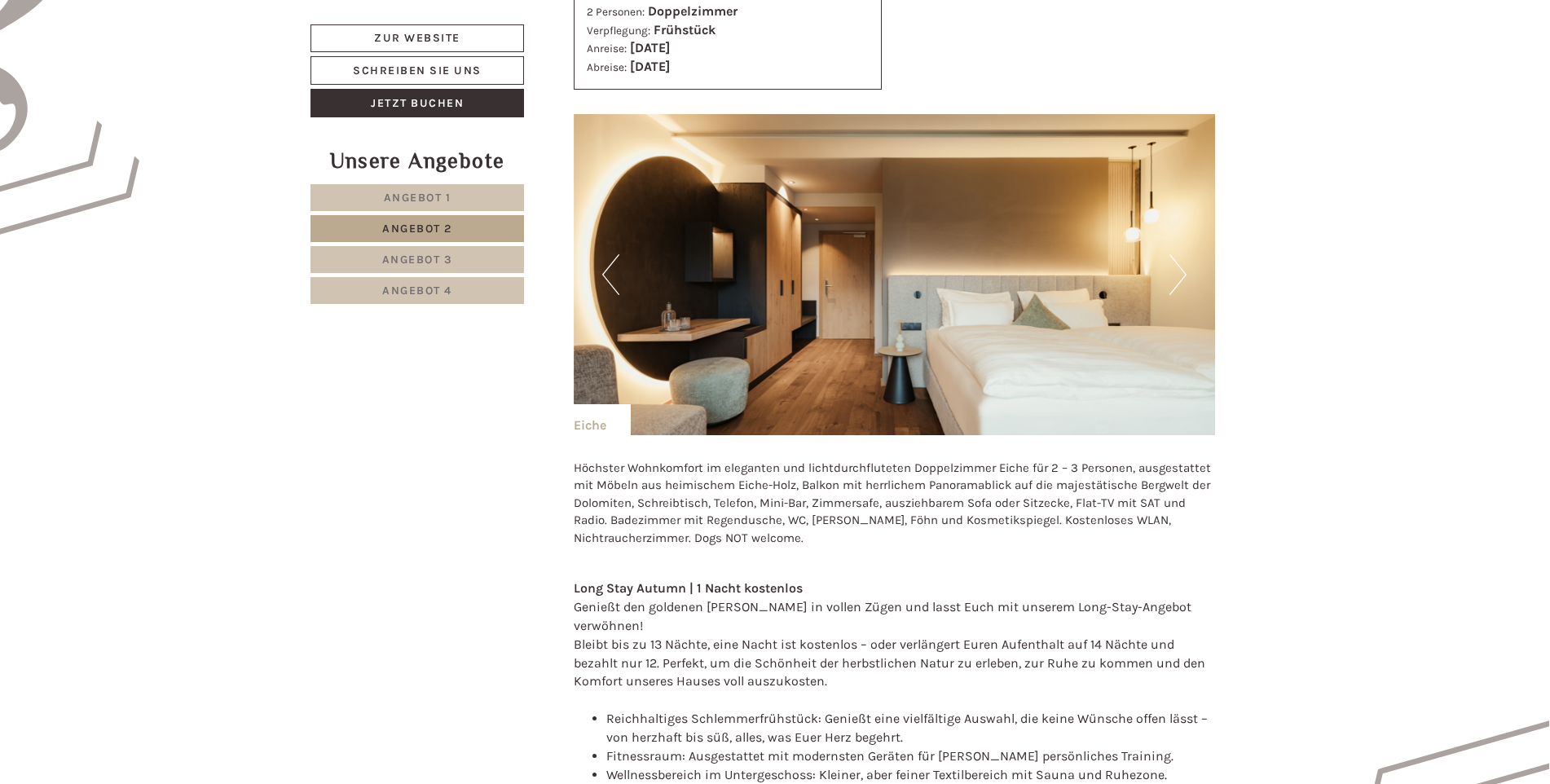
scroll to position [1202, 0]
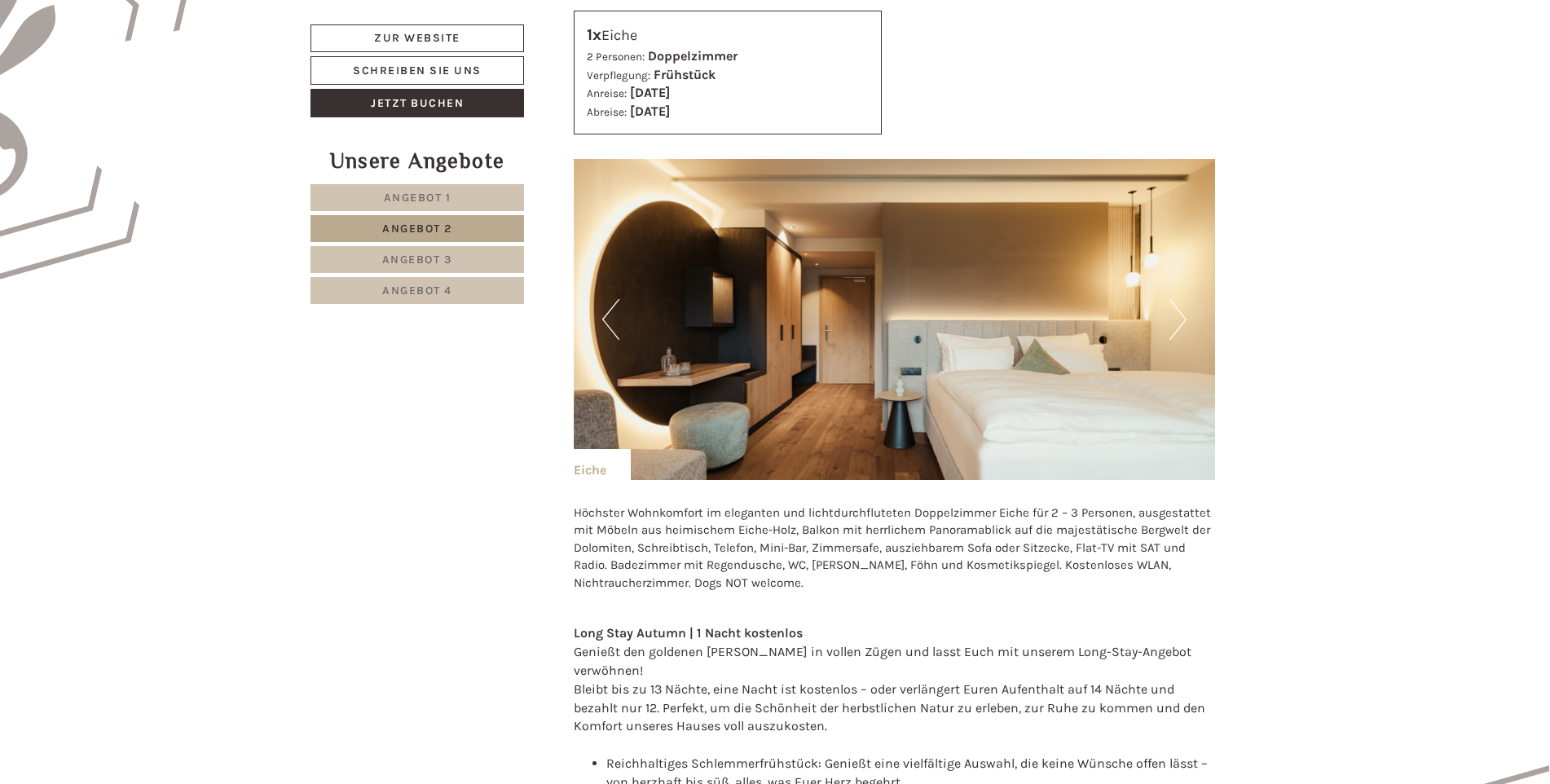
click at [1185, 316] on button "Next" at bounding box center [1178, 319] width 17 height 41
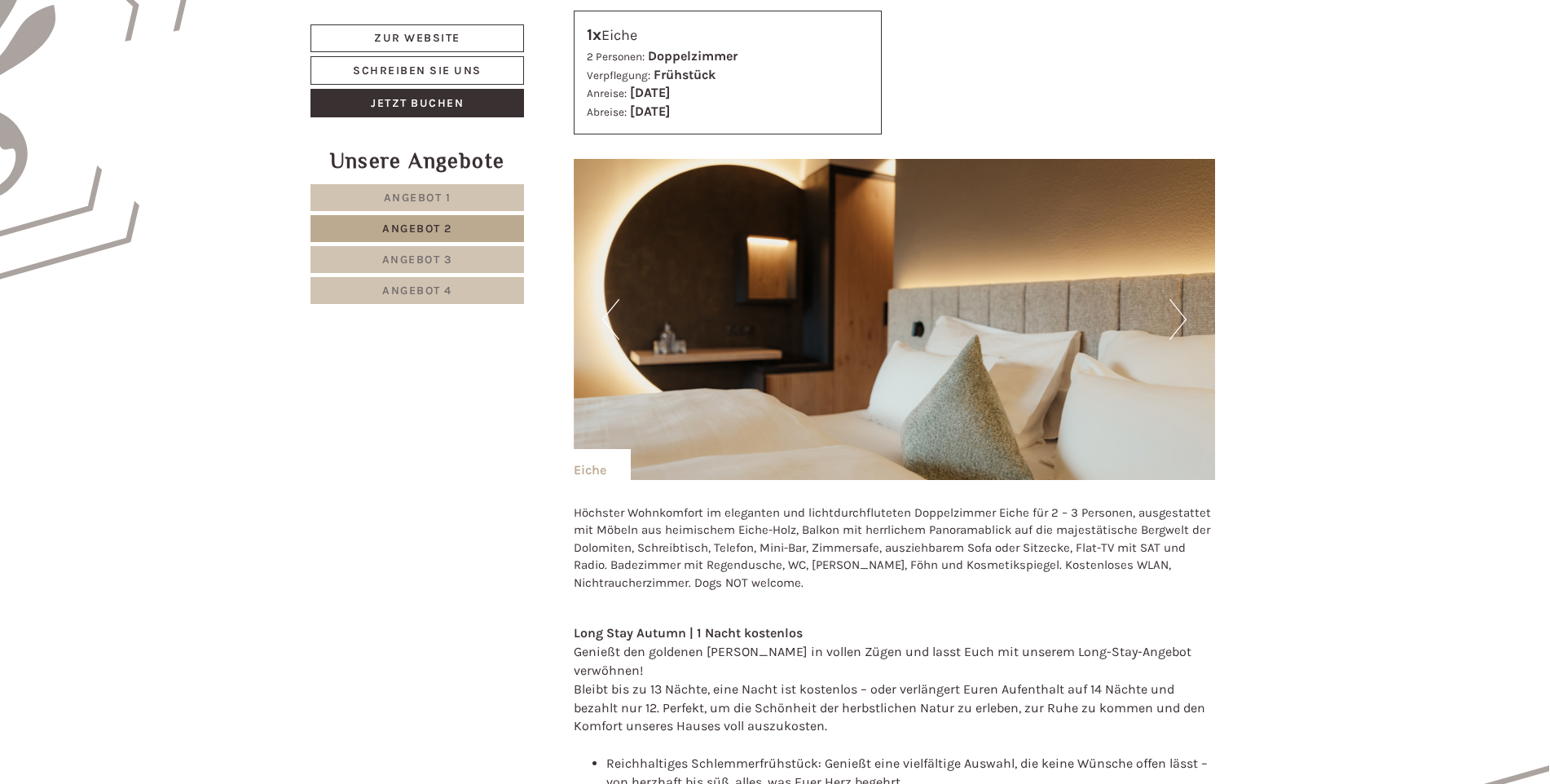
click at [1185, 317] on button "Next" at bounding box center [1178, 319] width 17 height 41
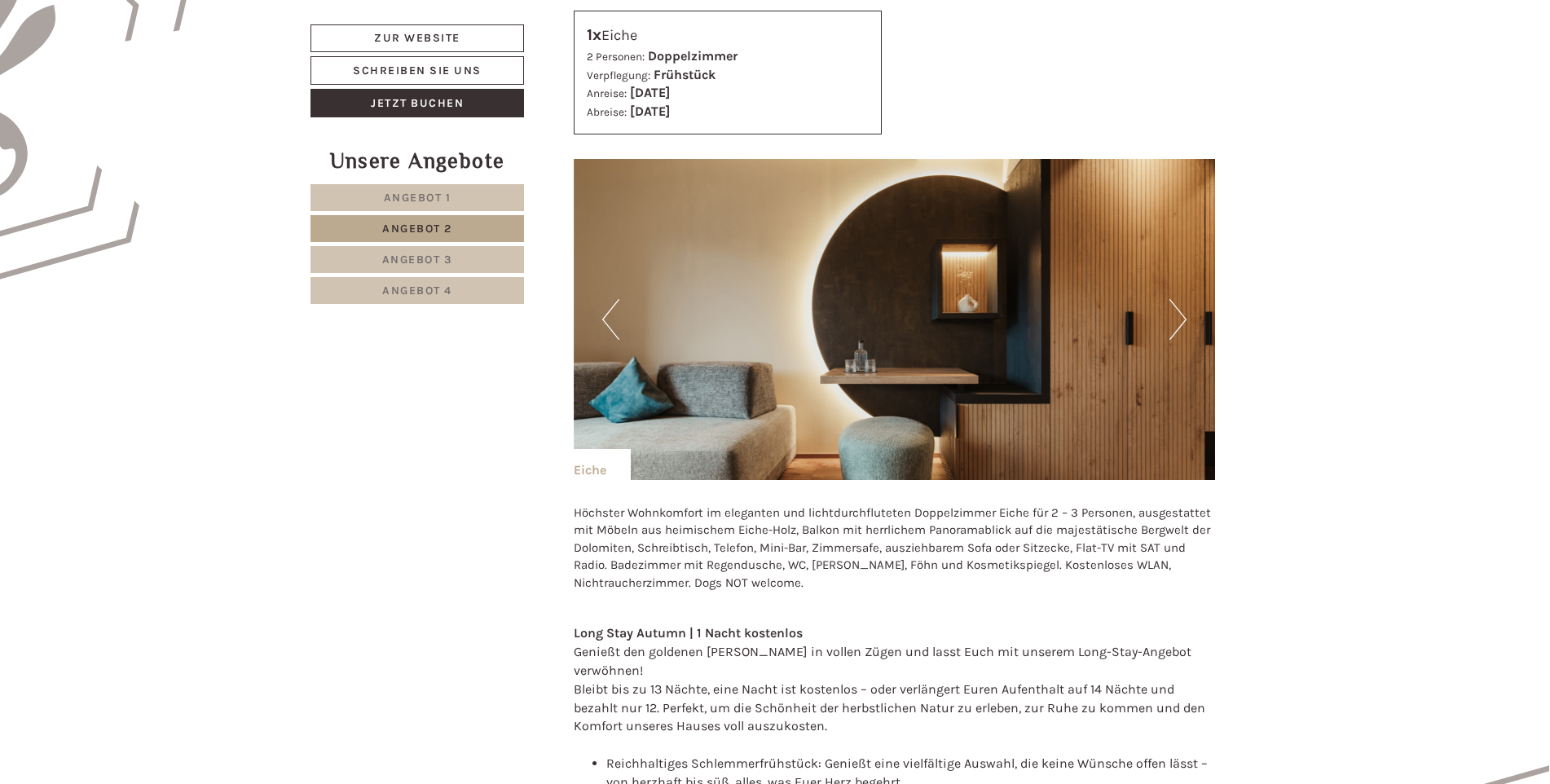
click at [1185, 317] on button "Next" at bounding box center [1178, 319] width 17 height 41
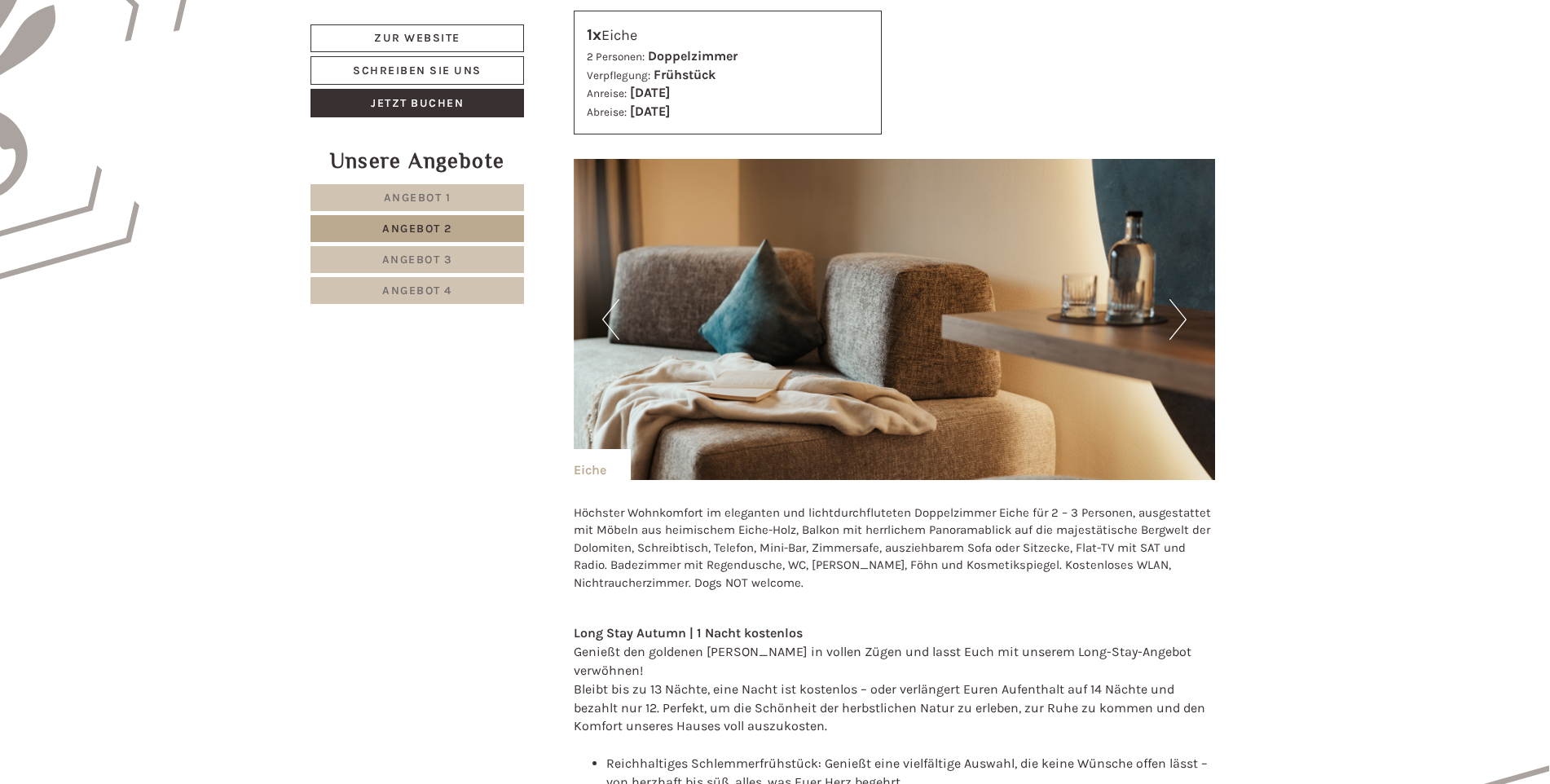
click at [1185, 317] on button "Next" at bounding box center [1178, 319] width 17 height 41
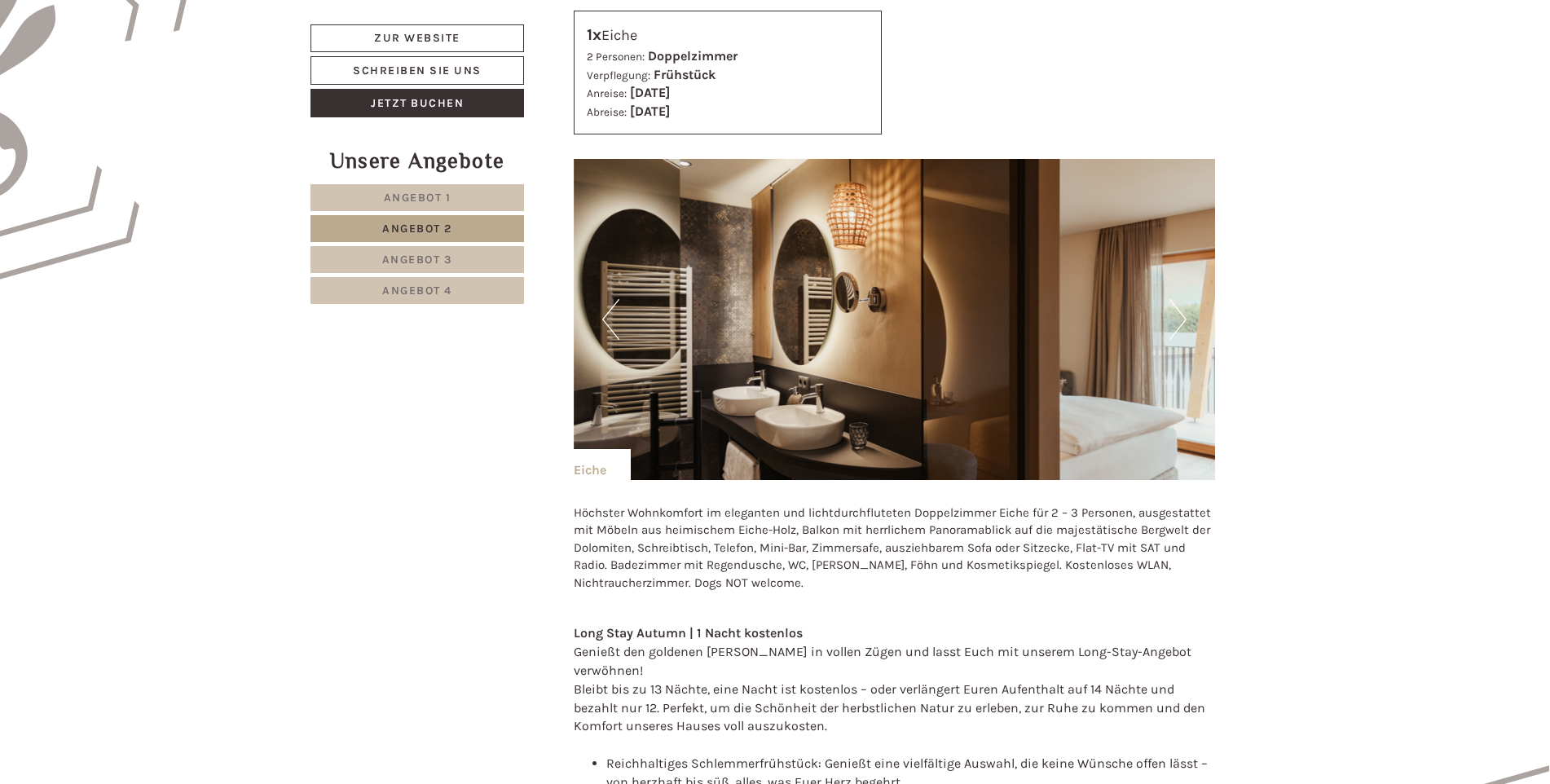
click at [1185, 317] on button "Next" at bounding box center [1178, 319] width 17 height 41
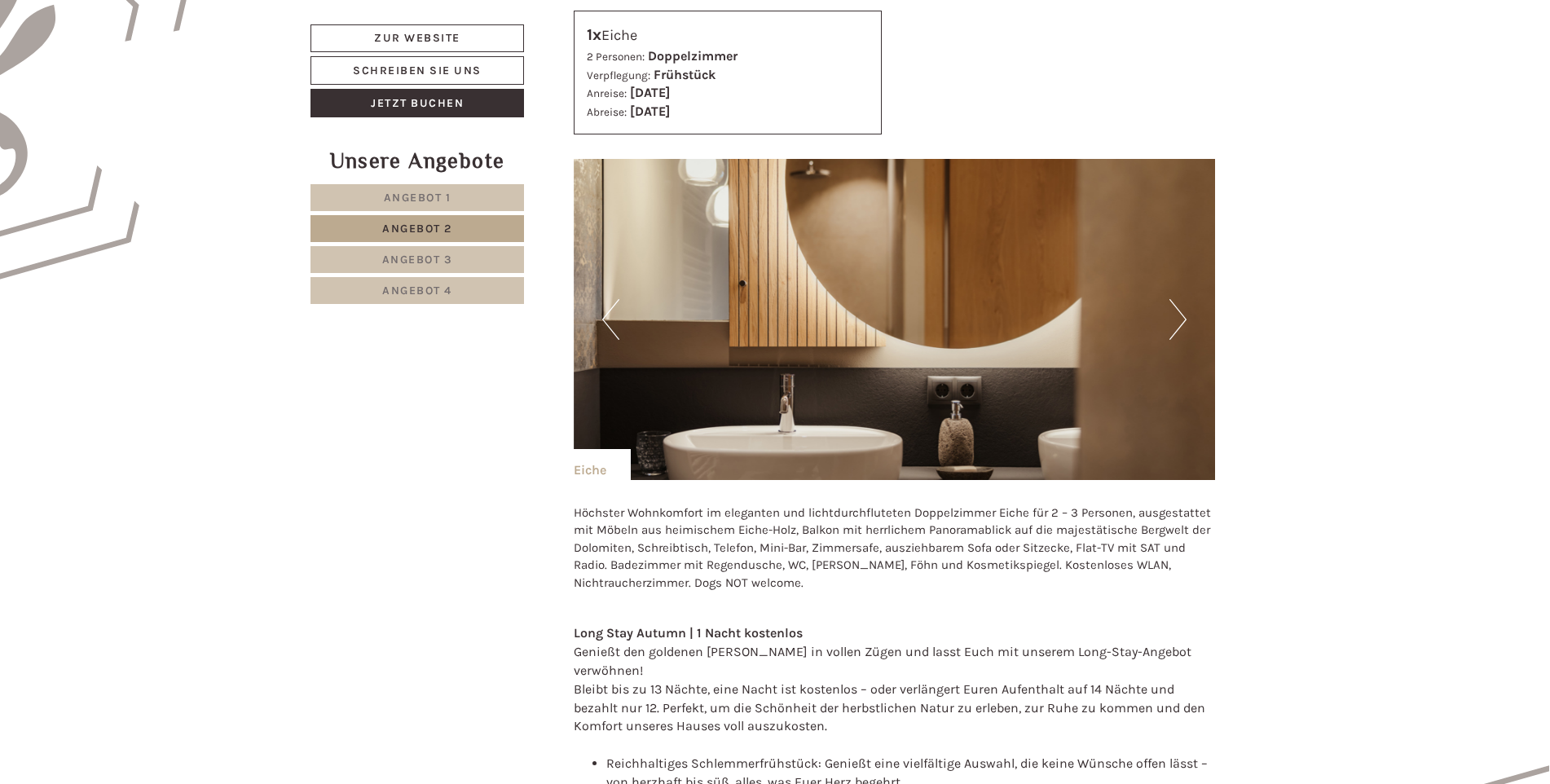
click at [1185, 317] on button "Next" at bounding box center [1178, 319] width 17 height 41
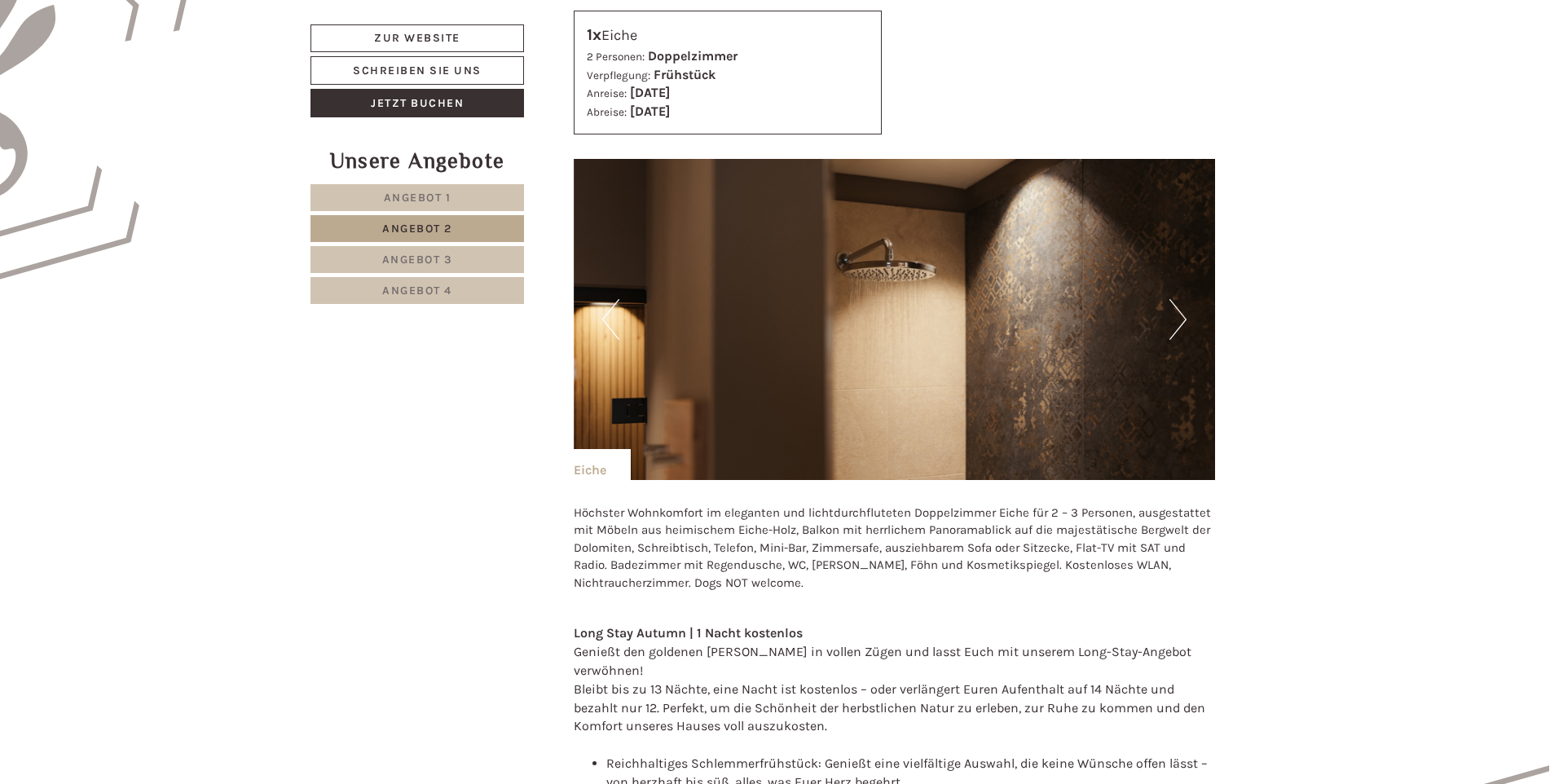
click at [1185, 317] on button "Next" at bounding box center [1178, 319] width 17 height 41
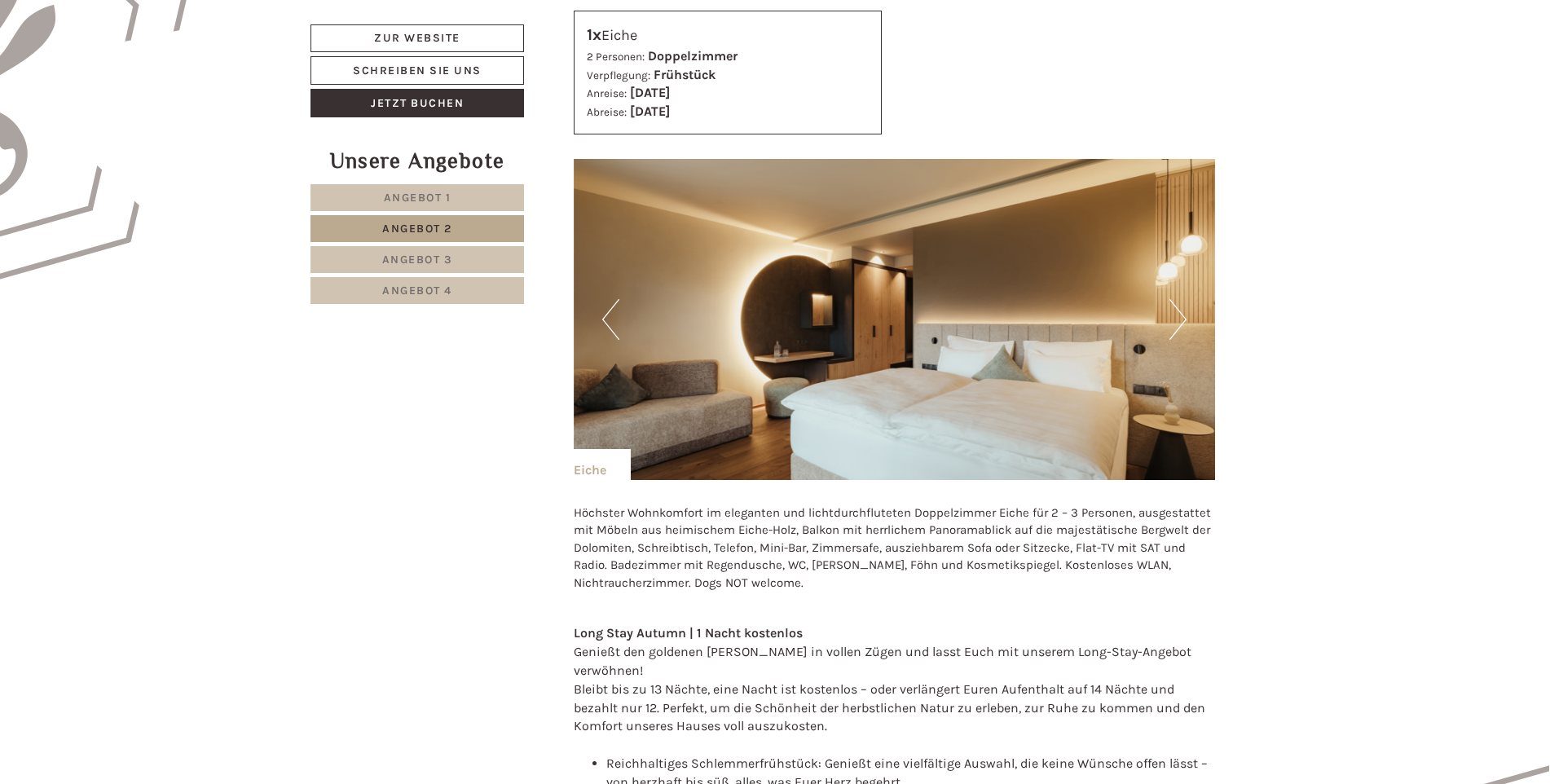
click at [1185, 317] on button "Next" at bounding box center [1178, 319] width 17 height 41
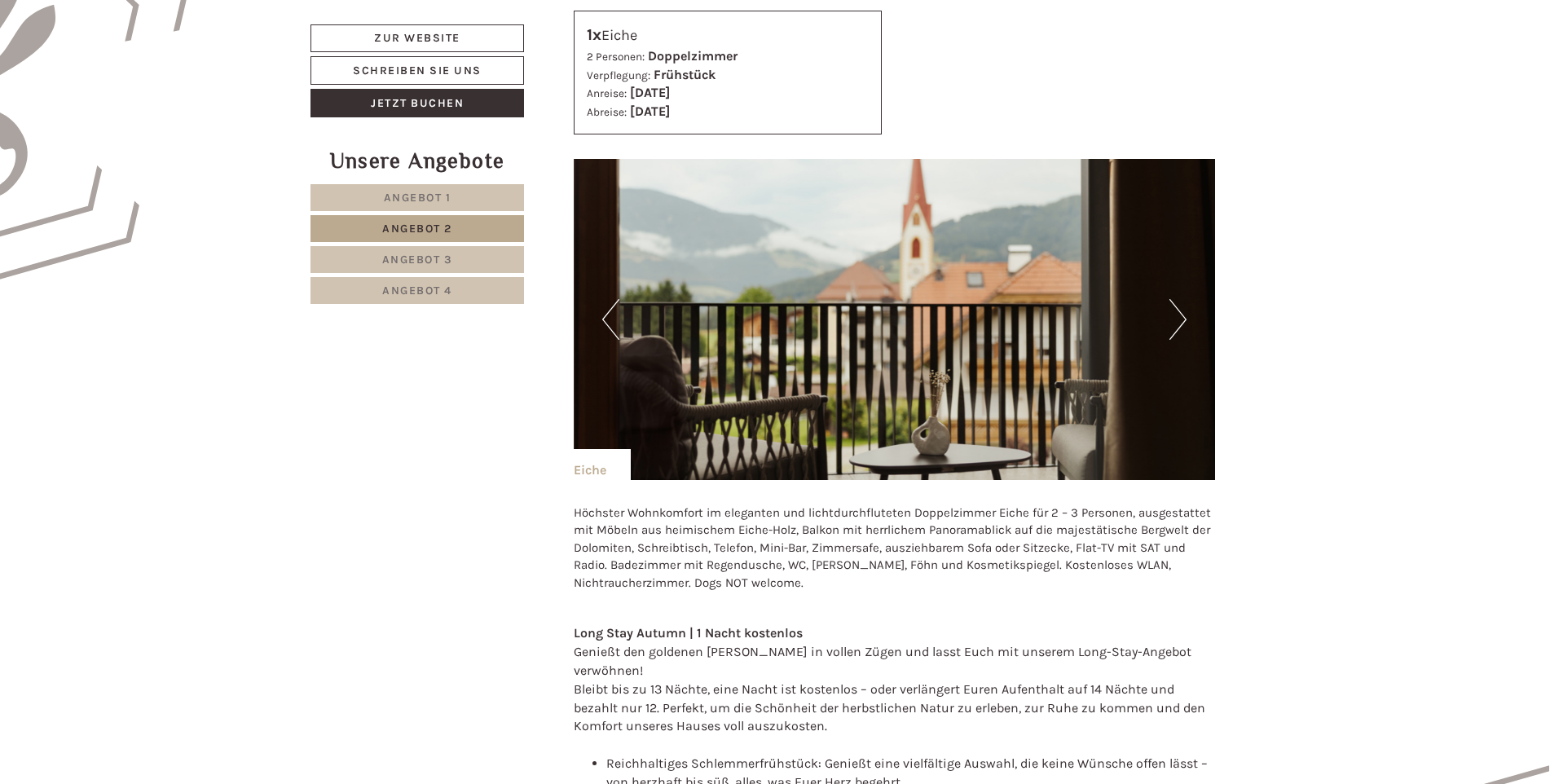
click at [1185, 317] on button "Next" at bounding box center [1178, 319] width 17 height 41
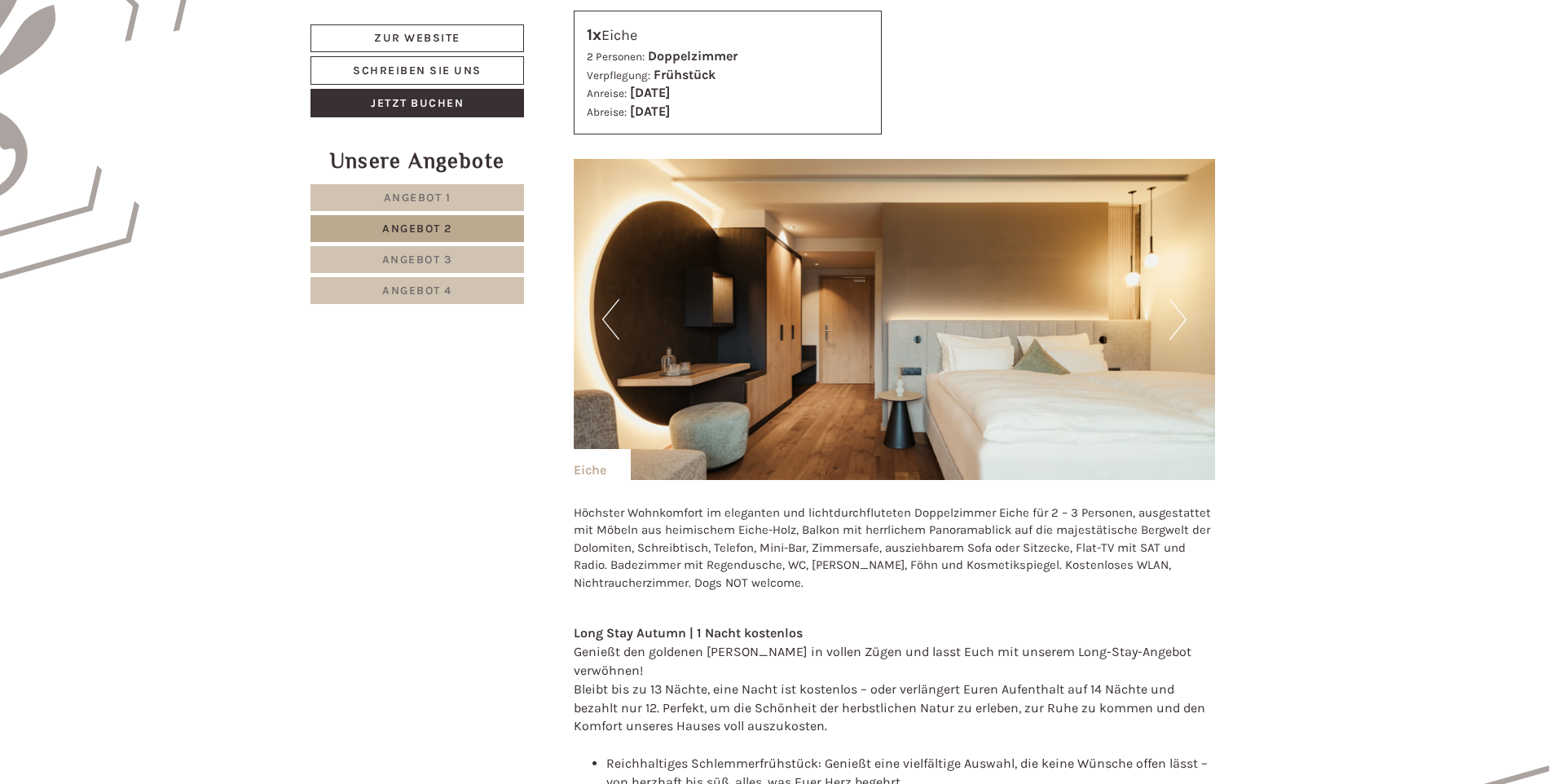
click at [1185, 317] on button "Next" at bounding box center [1178, 319] width 17 height 41
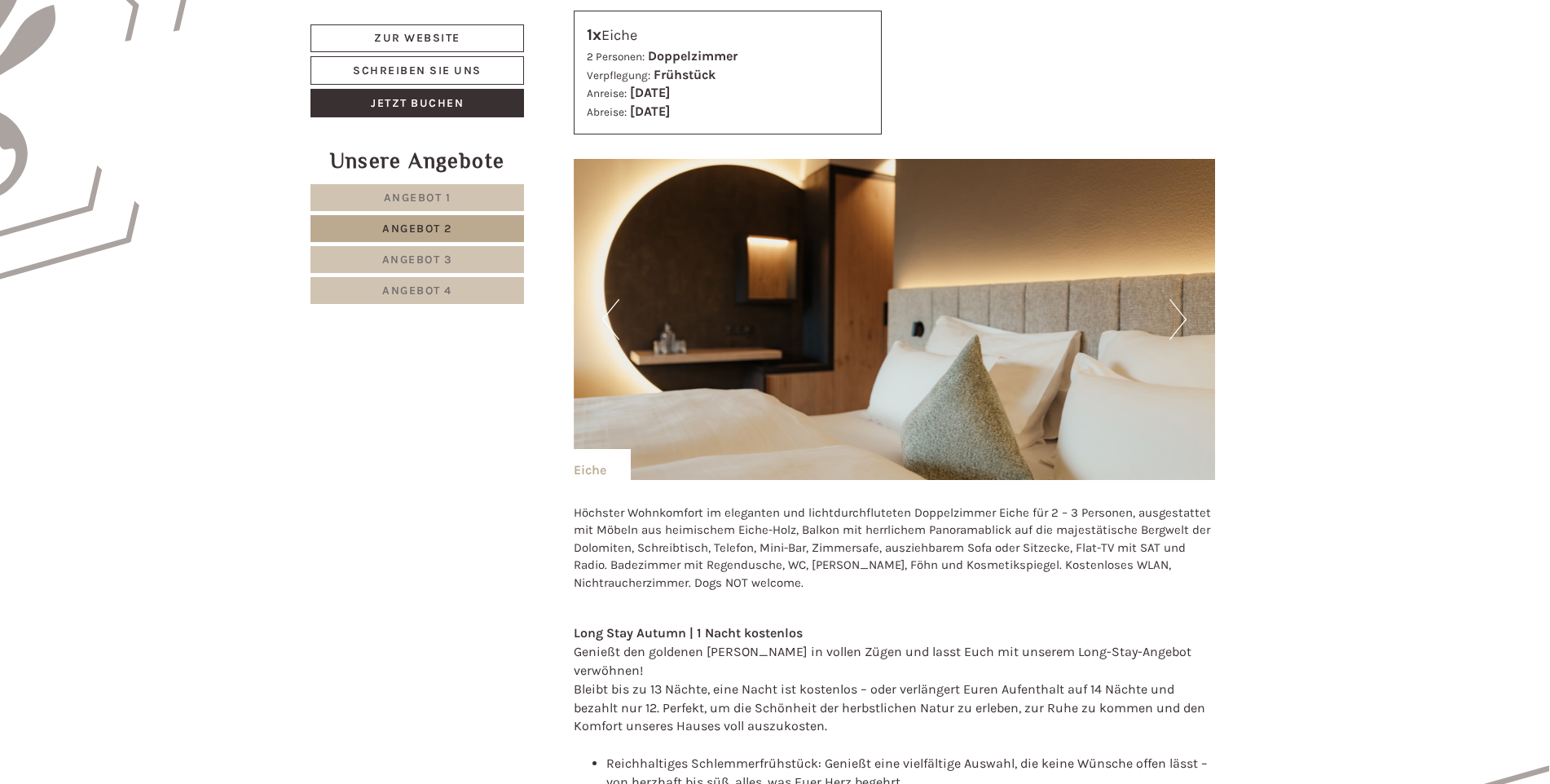
click at [1185, 317] on button "Next" at bounding box center [1178, 319] width 17 height 41
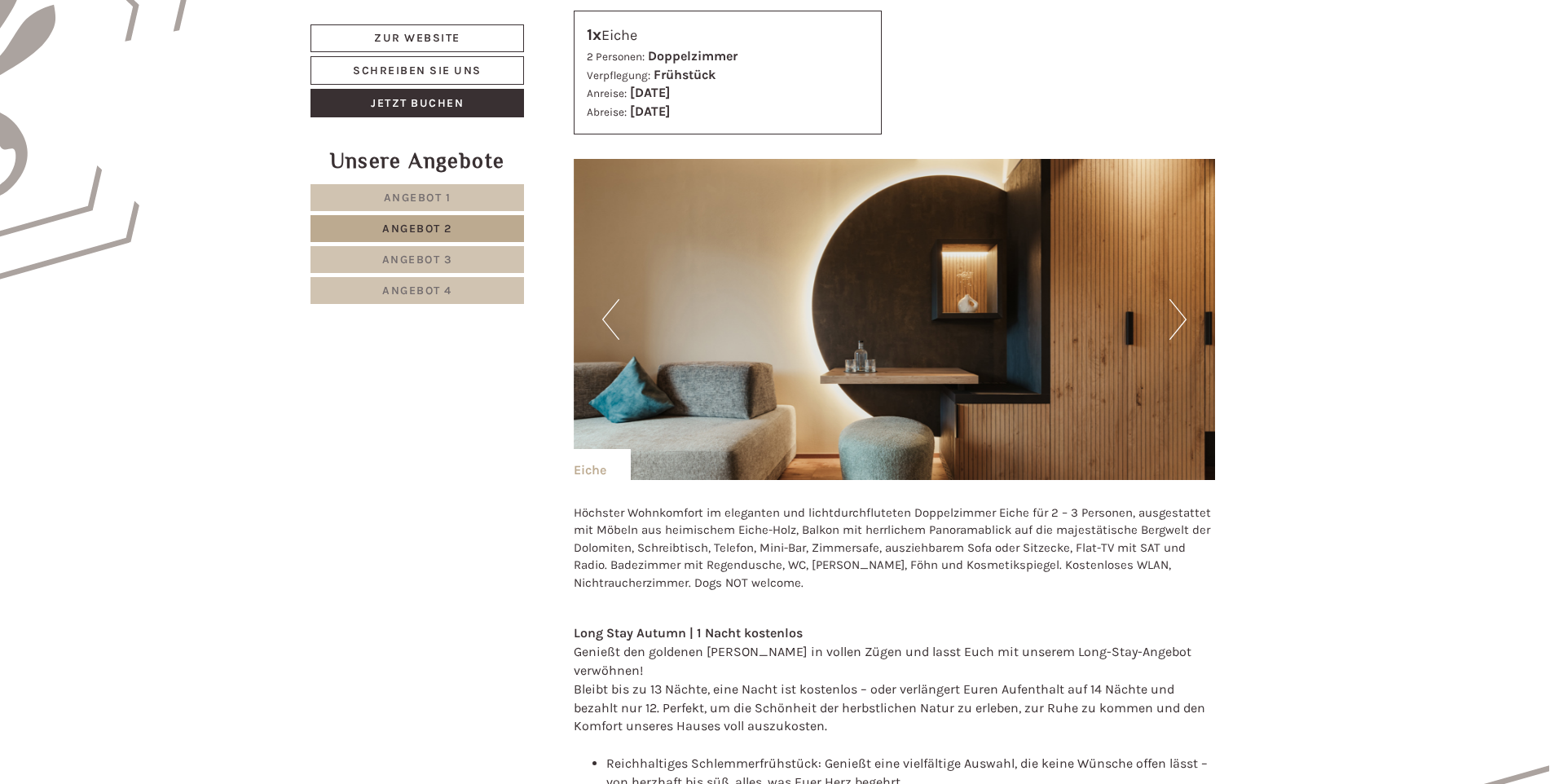
click at [435, 289] on span "Angebot 4" at bounding box center [417, 290] width 70 height 14
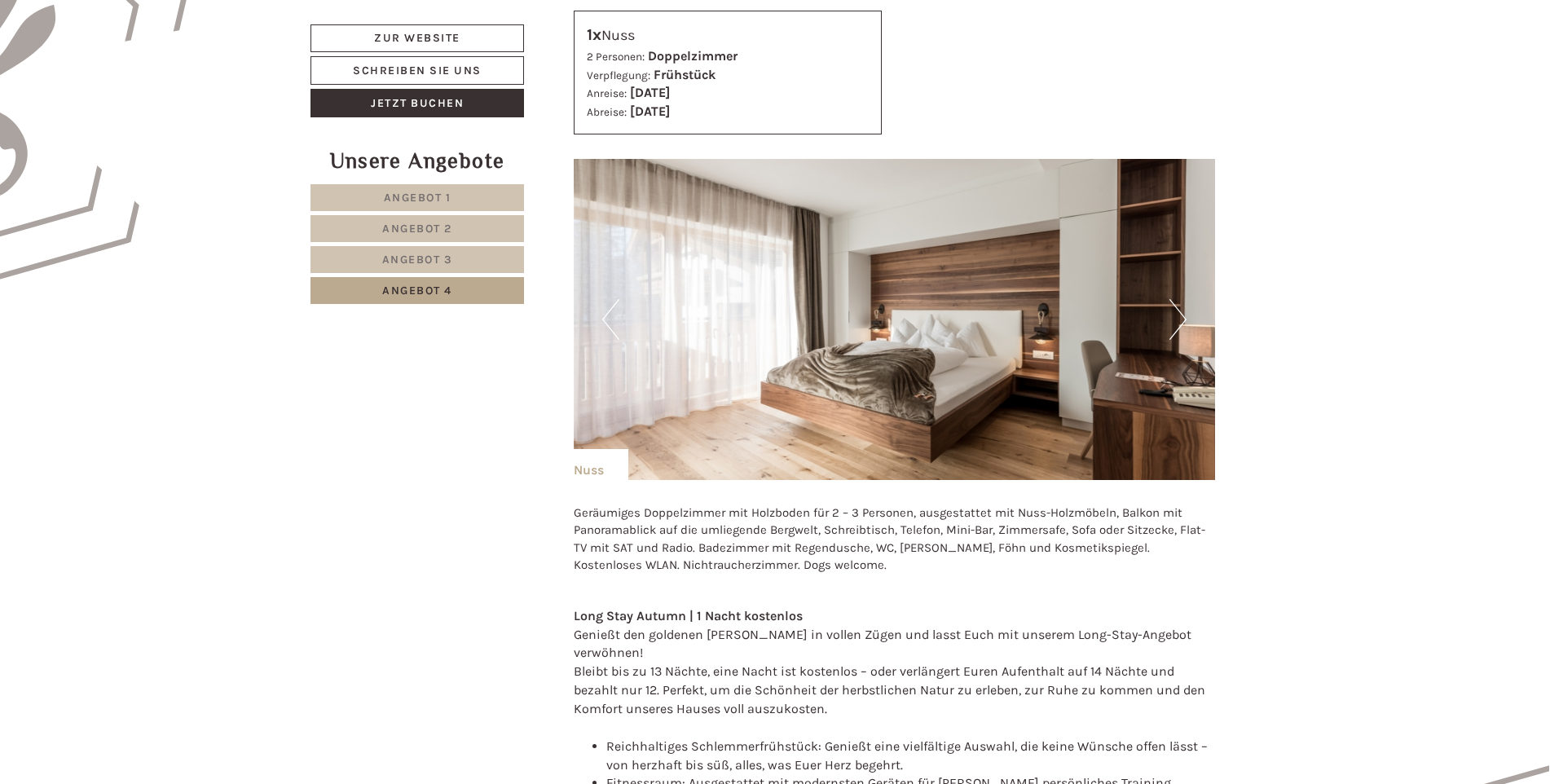
click at [1184, 315] on button "Next" at bounding box center [1178, 319] width 17 height 41
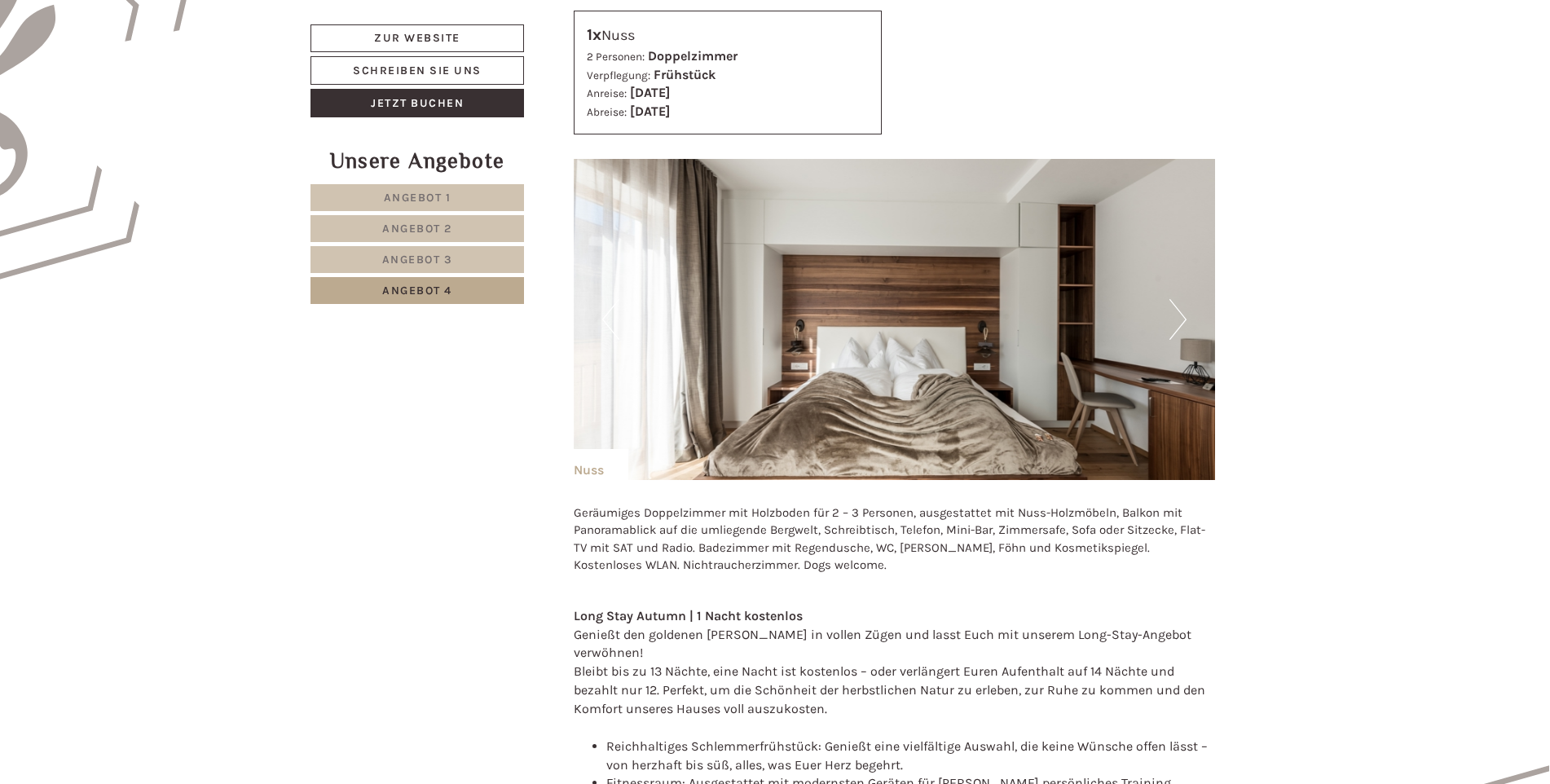
click at [1184, 315] on button "Next" at bounding box center [1178, 319] width 17 height 41
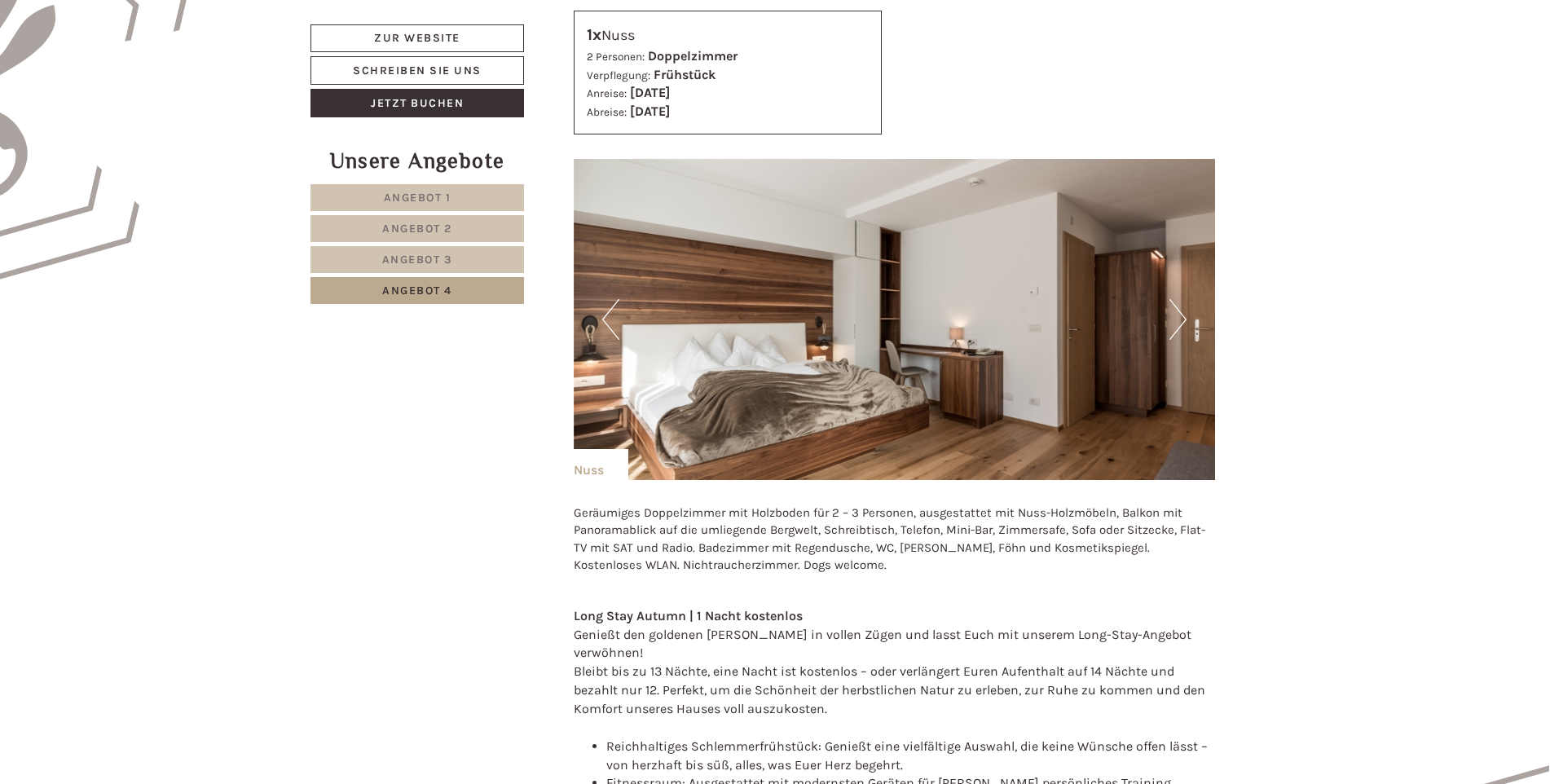
click at [1184, 315] on button "Next" at bounding box center [1178, 319] width 17 height 41
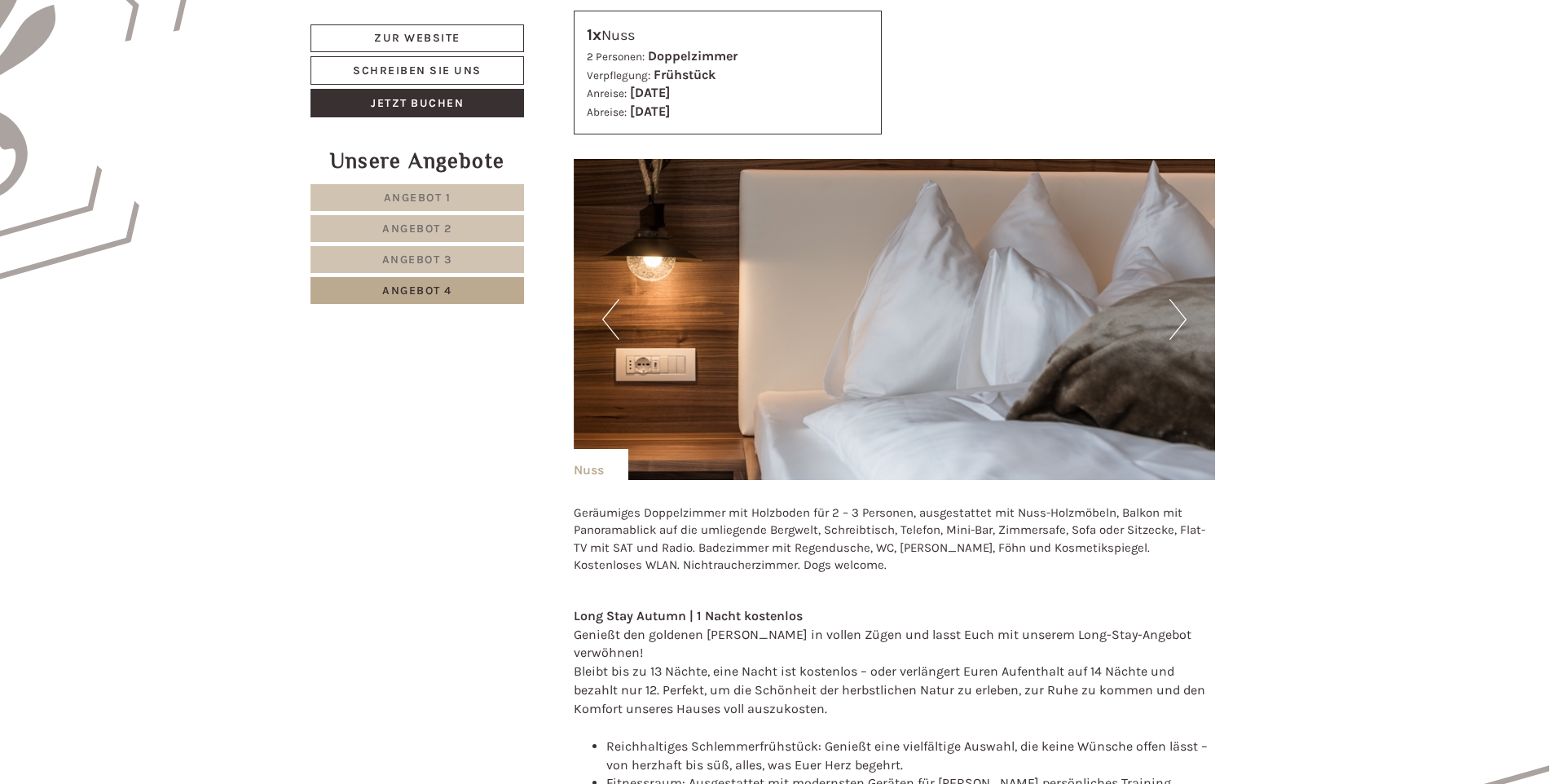
click at [1184, 315] on button "Next" at bounding box center [1178, 319] width 17 height 41
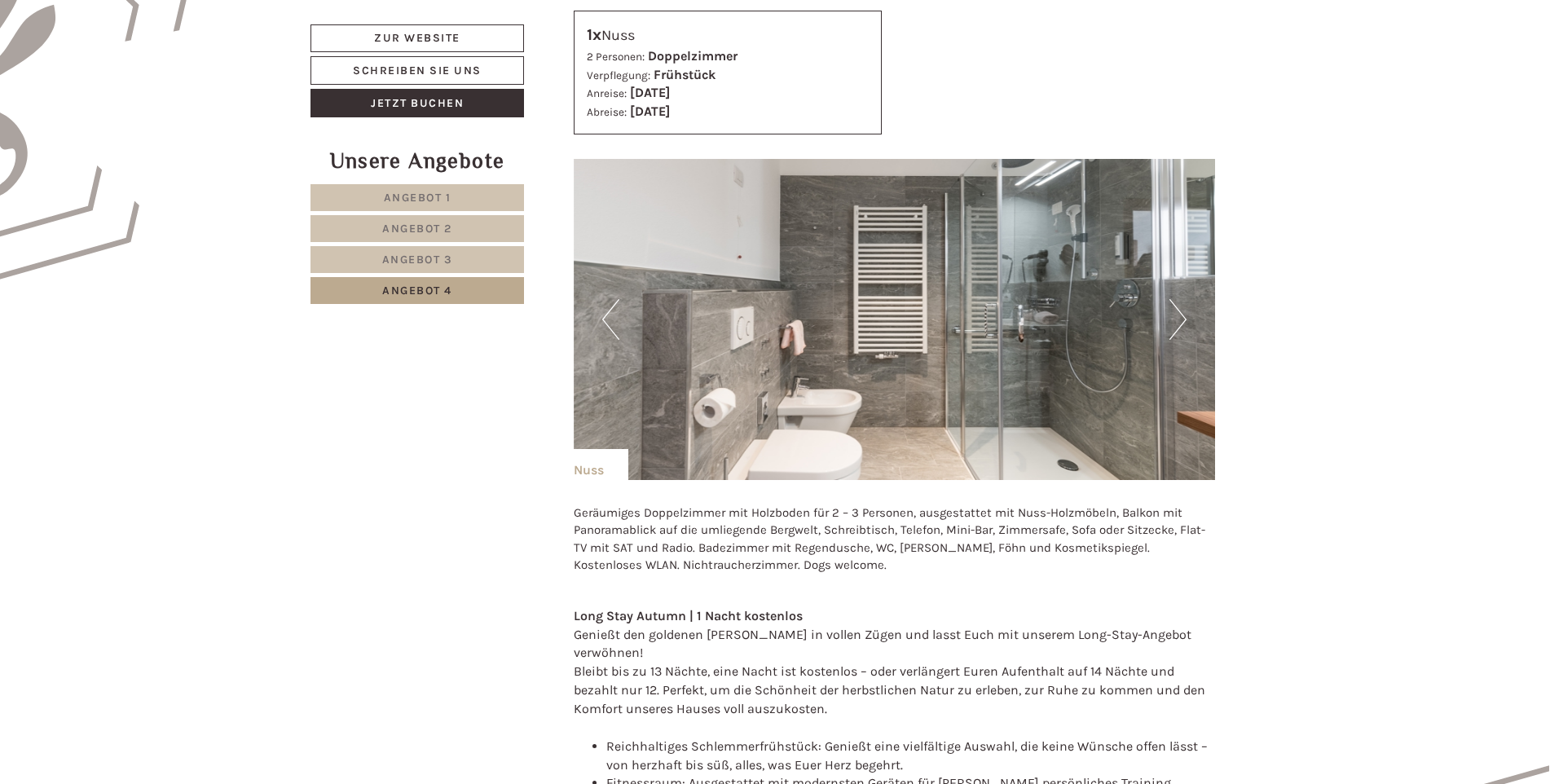
click at [1184, 320] on button "Next" at bounding box center [1178, 319] width 17 height 41
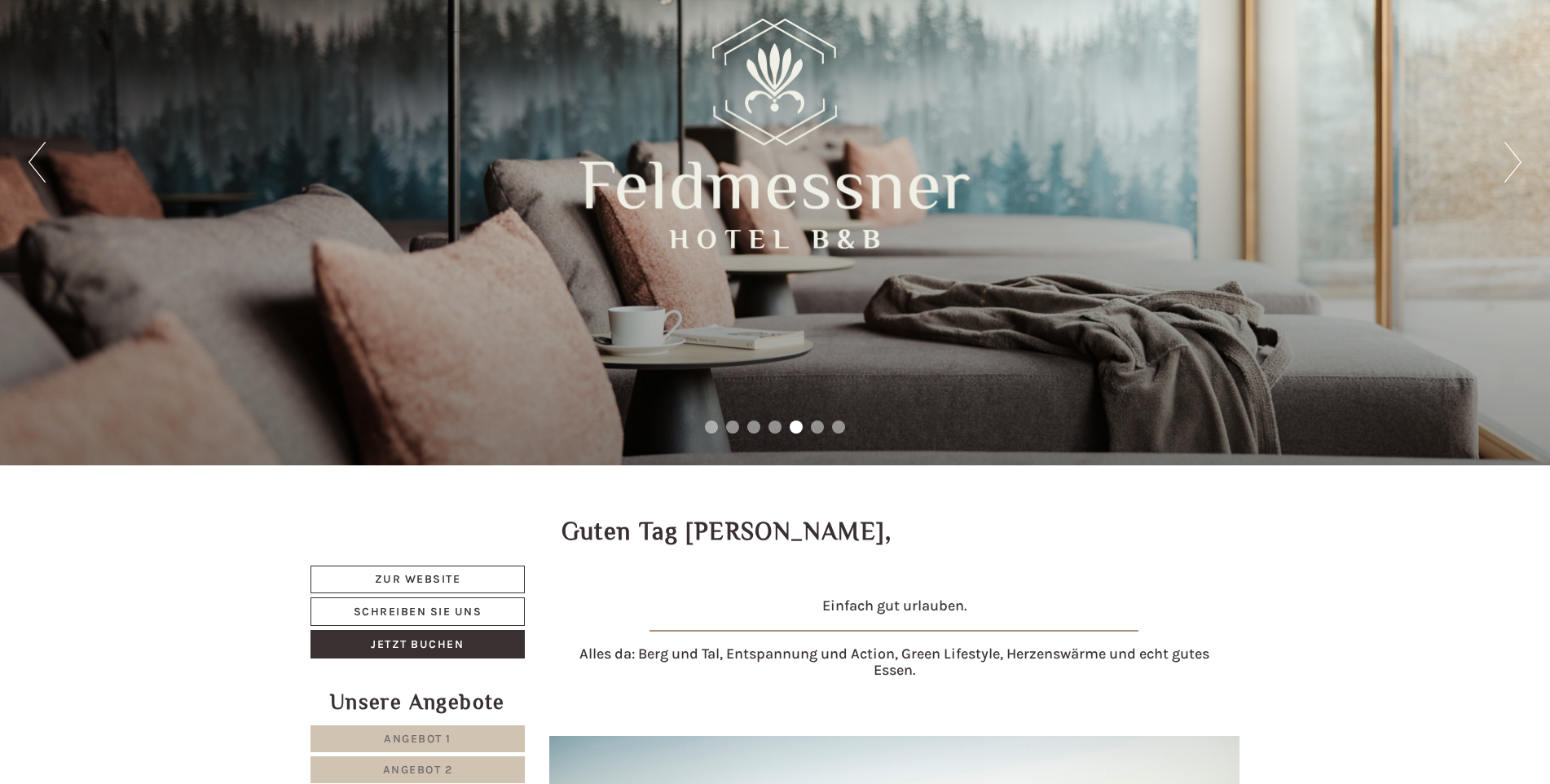
scroll to position [0, 0]
